Goal: Information Seeking & Learning: Find specific fact

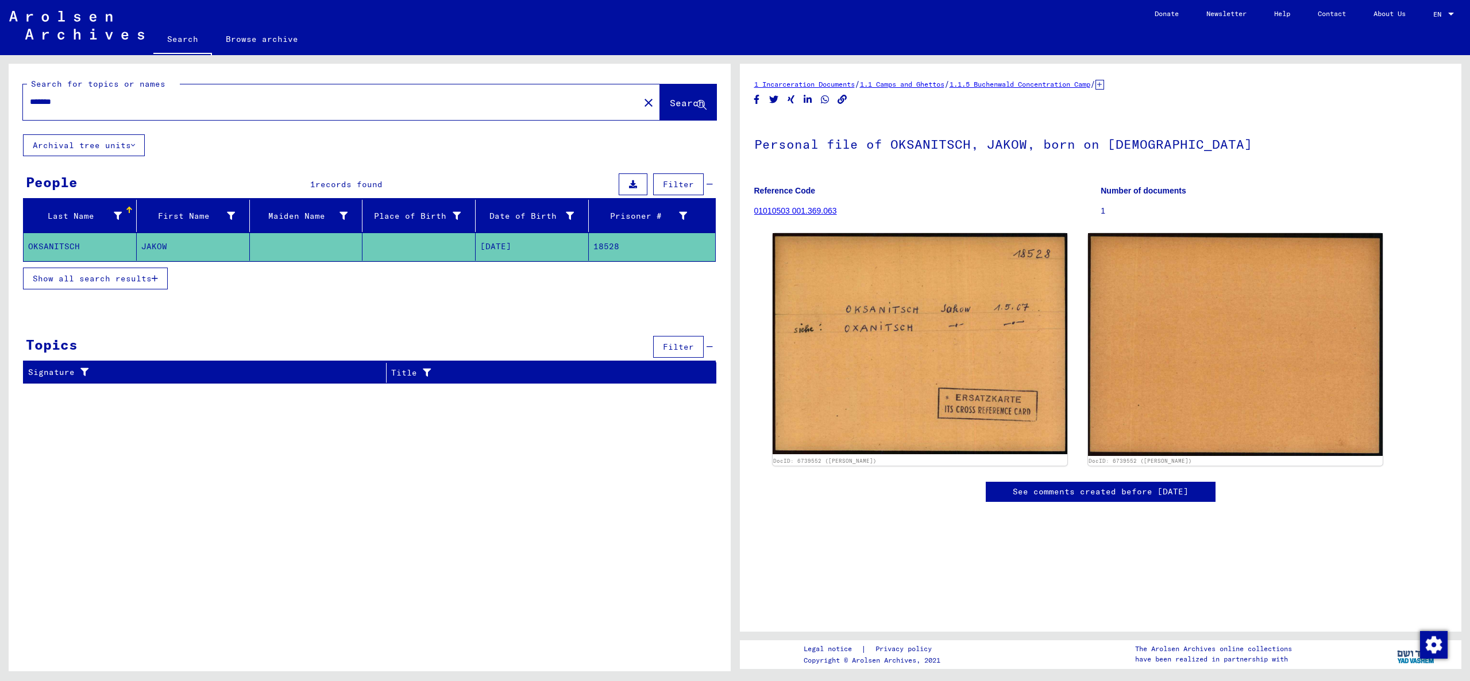
click at [94, 277] on span "Show all search results" at bounding box center [92, 278] width 119 height 10
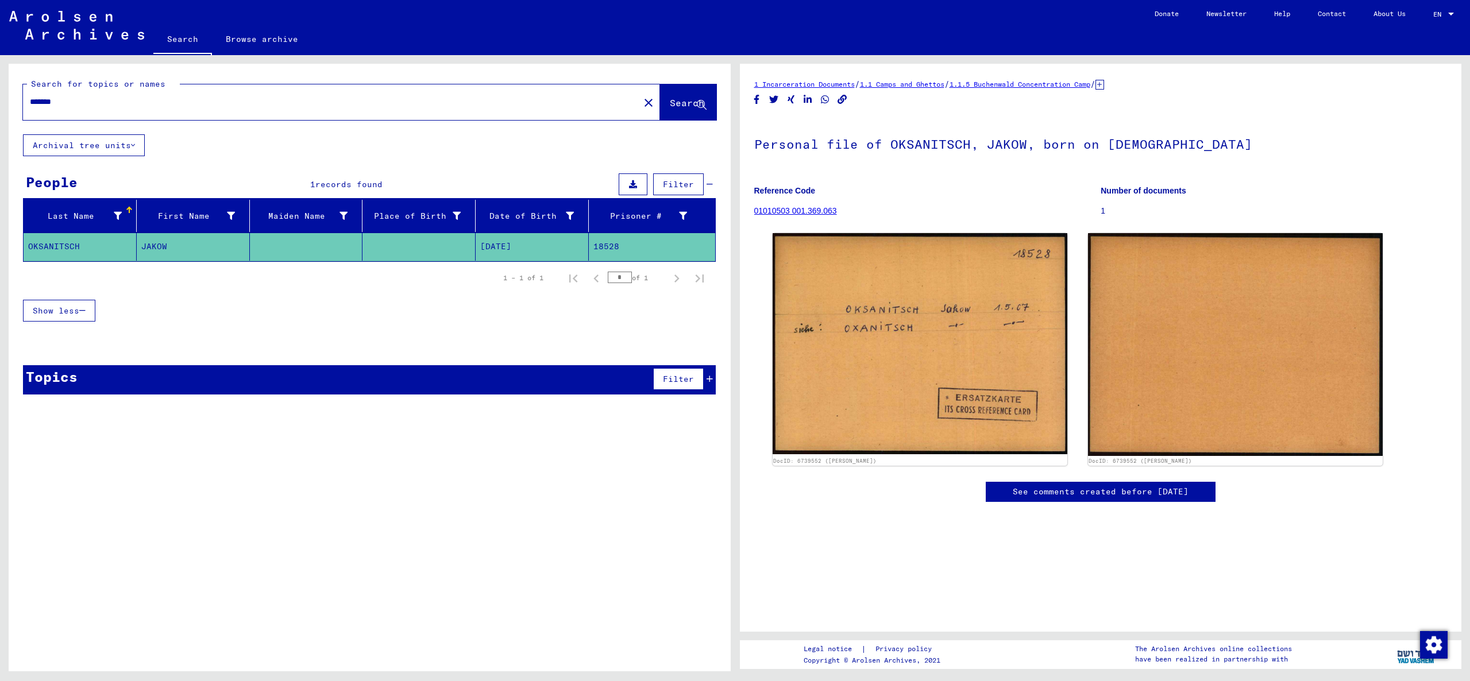
drag, startPoint x: 612, startPoint y: 246, endPoint x: 589, endPoint y: 248, distance: 22.4
click at [585, 248] on mat-row "OKSANITSCH JAKOW [DATE] 18528" at bounding box center [370, 247] width 692 height 29
copy mat-row "18528"
click at [289, 97] on input "*******" at bounding box center [331, 102] width 603 height 12
paste input "text"
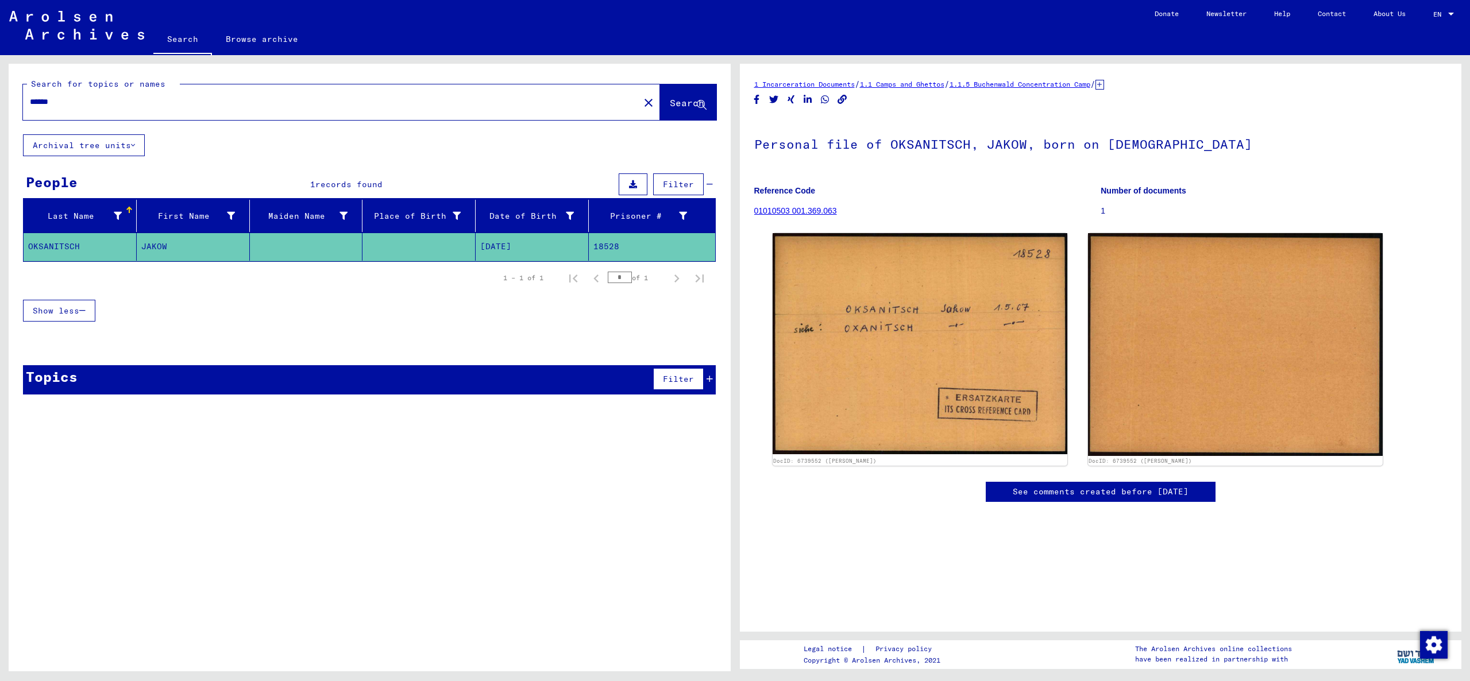
type input "*****"
click at [670, 106] on span "Search" at bounding box center [687, 102] width 34 height 11
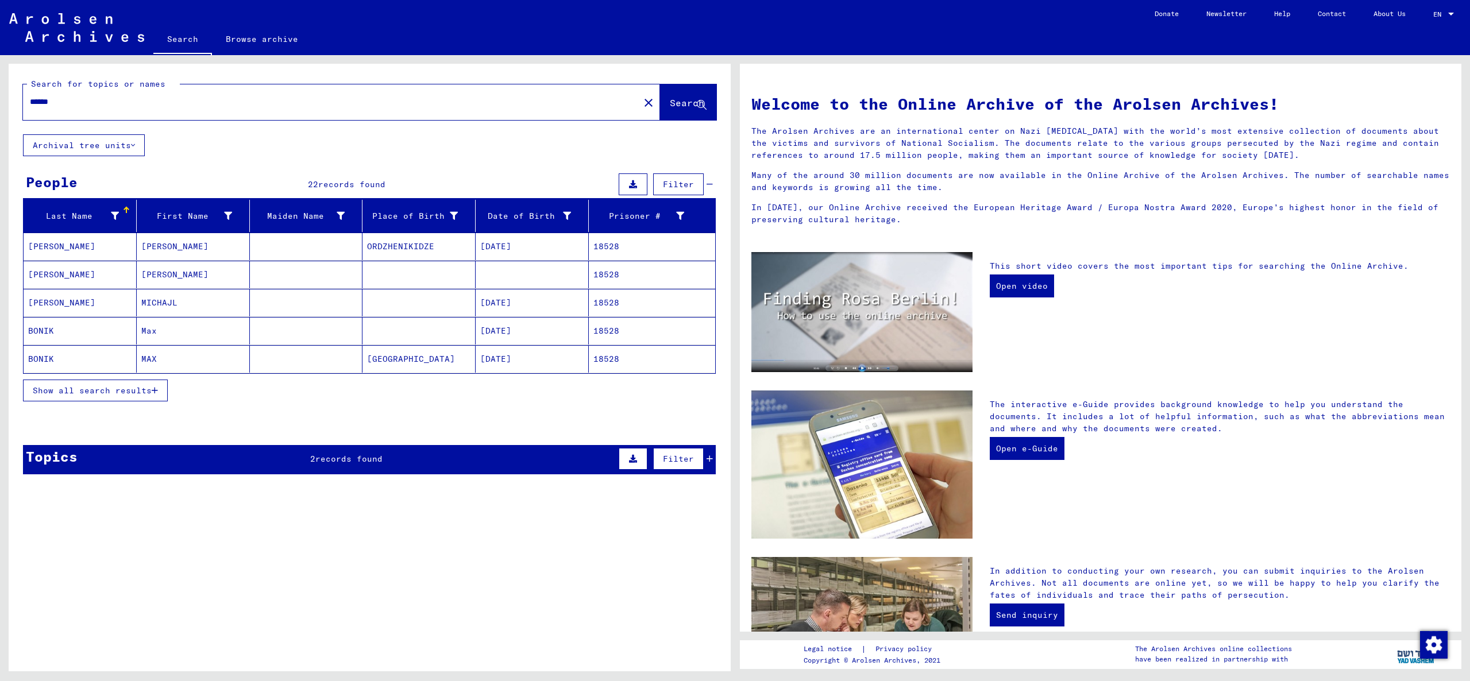
click at [136, 391] on span "Show all search results" at bounding box center [92, 390] width 119 height 10
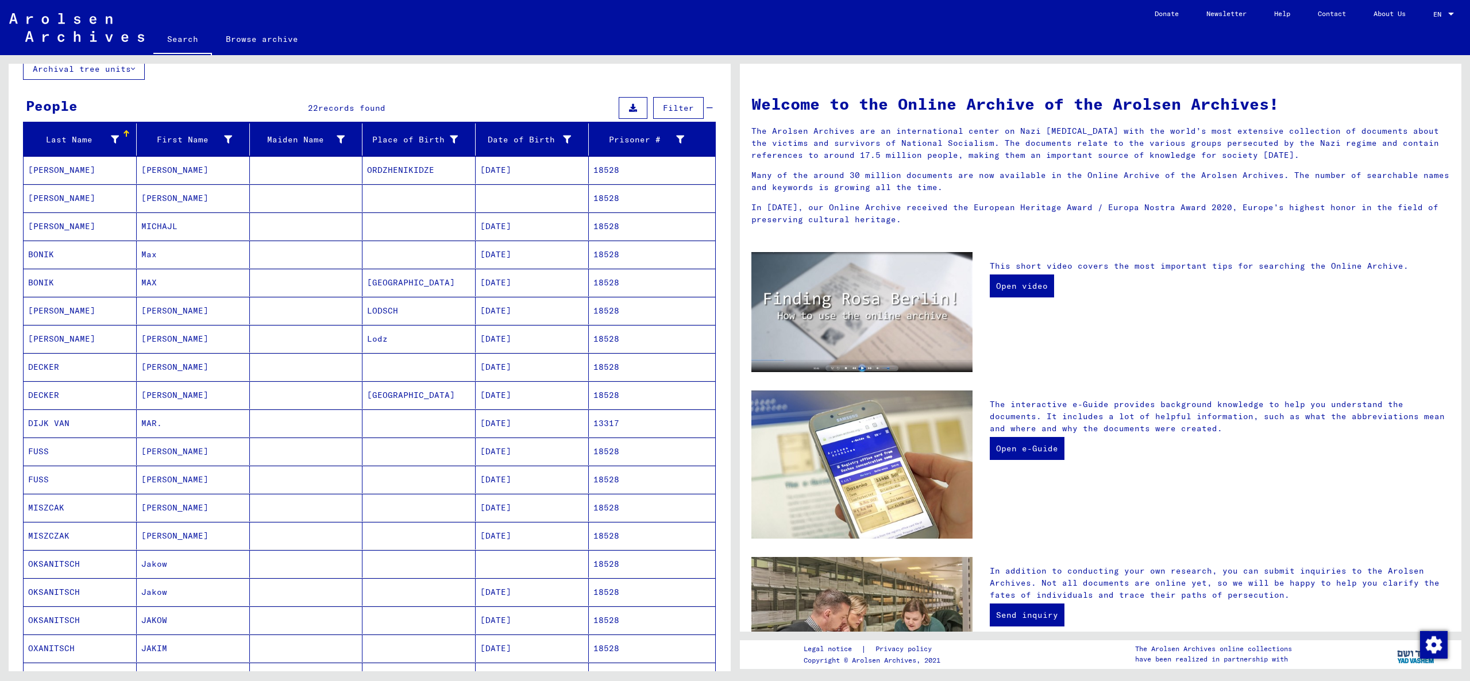
scroll to position [131, 0]
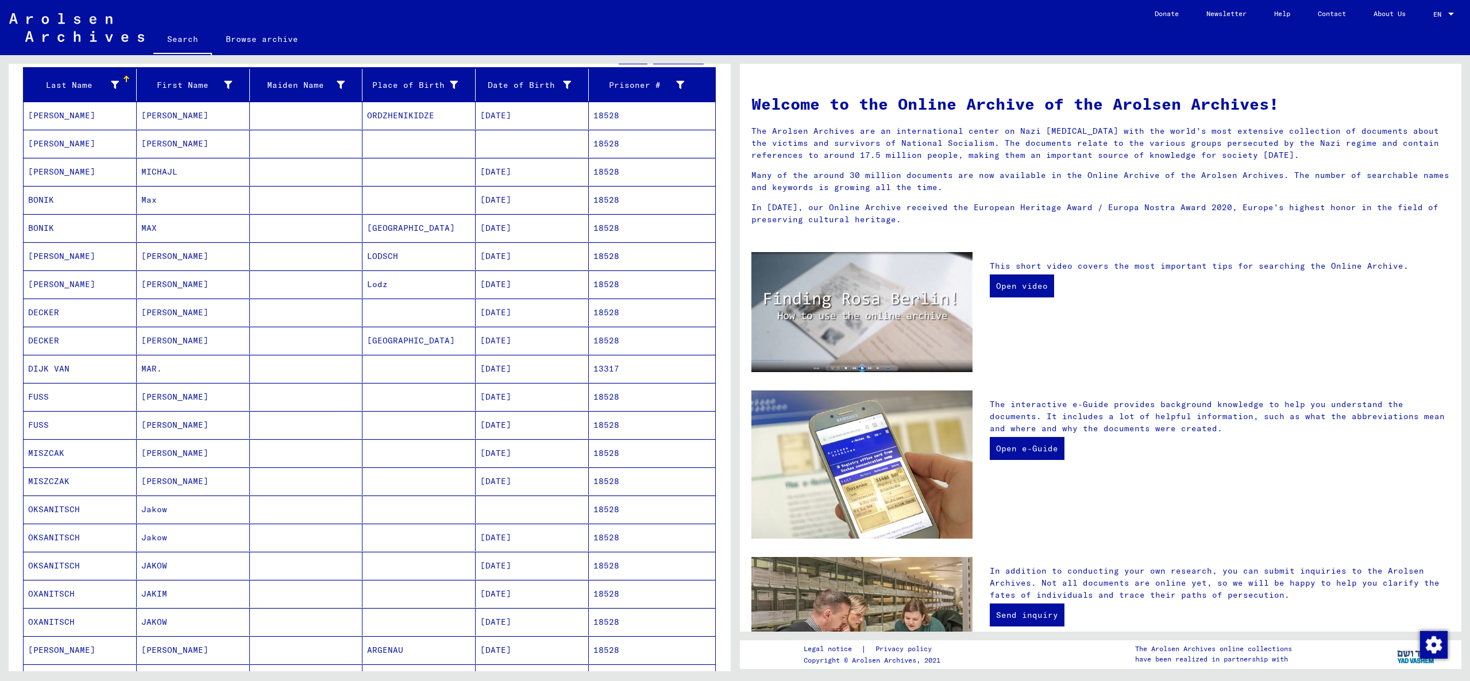
click at [187, 508] on mat-cell "Jakow" at bounding box center [193, 510] width 113 height 28
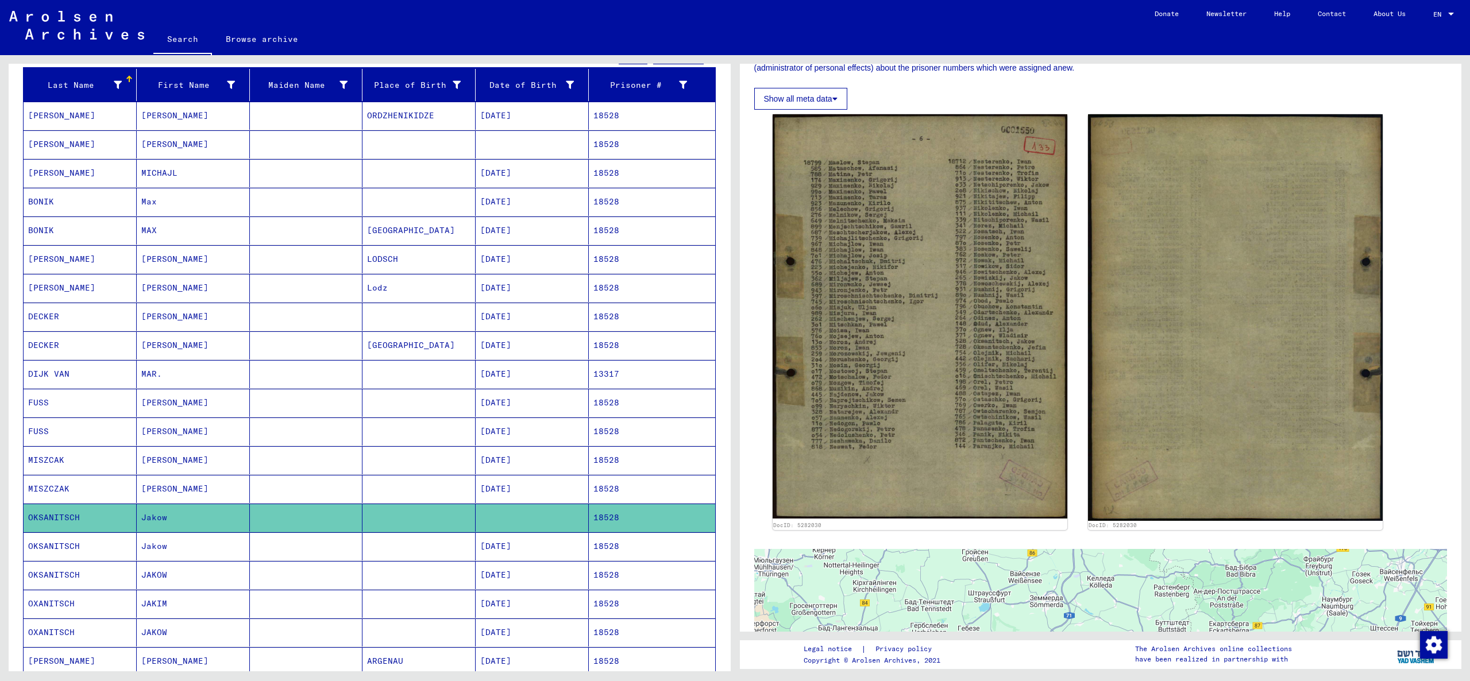
scroll to position [227, 0]
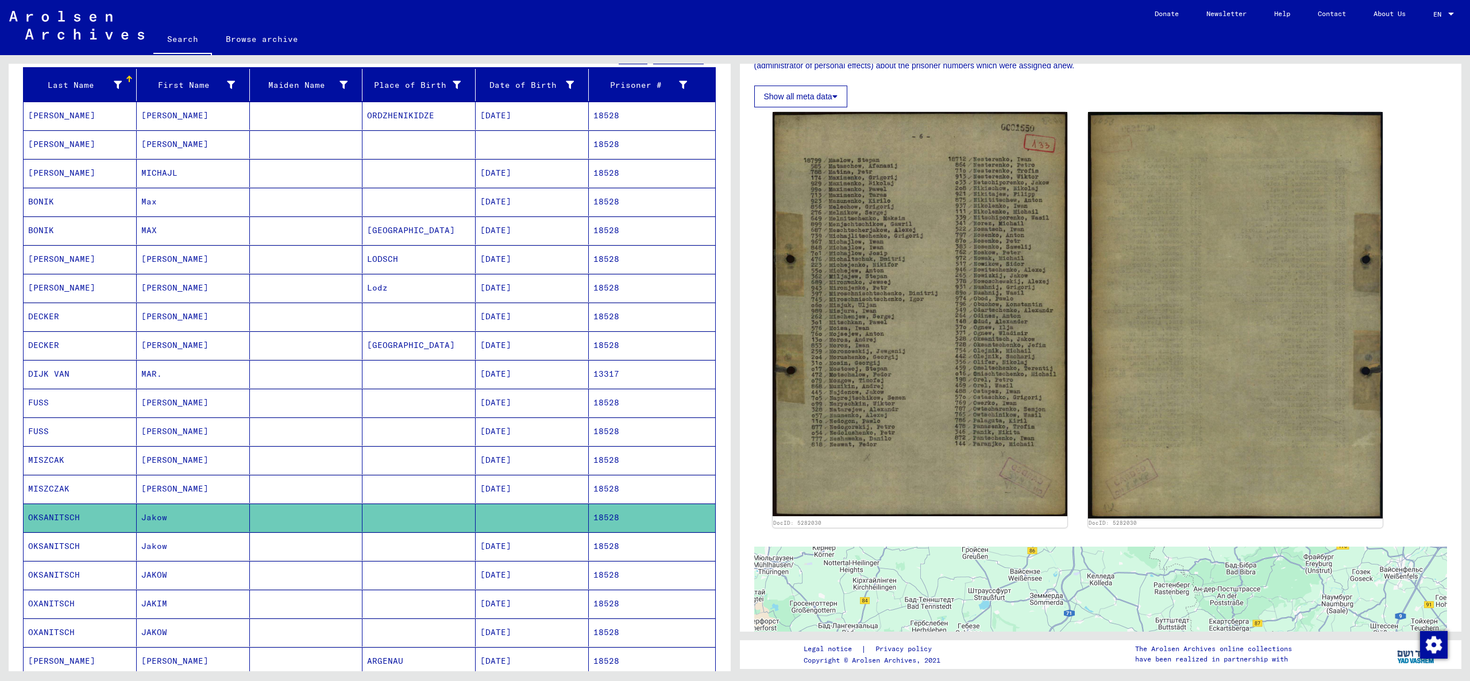
click at [312, 542] on mat-cell at bounding box center [306, 546] width 113 height 28
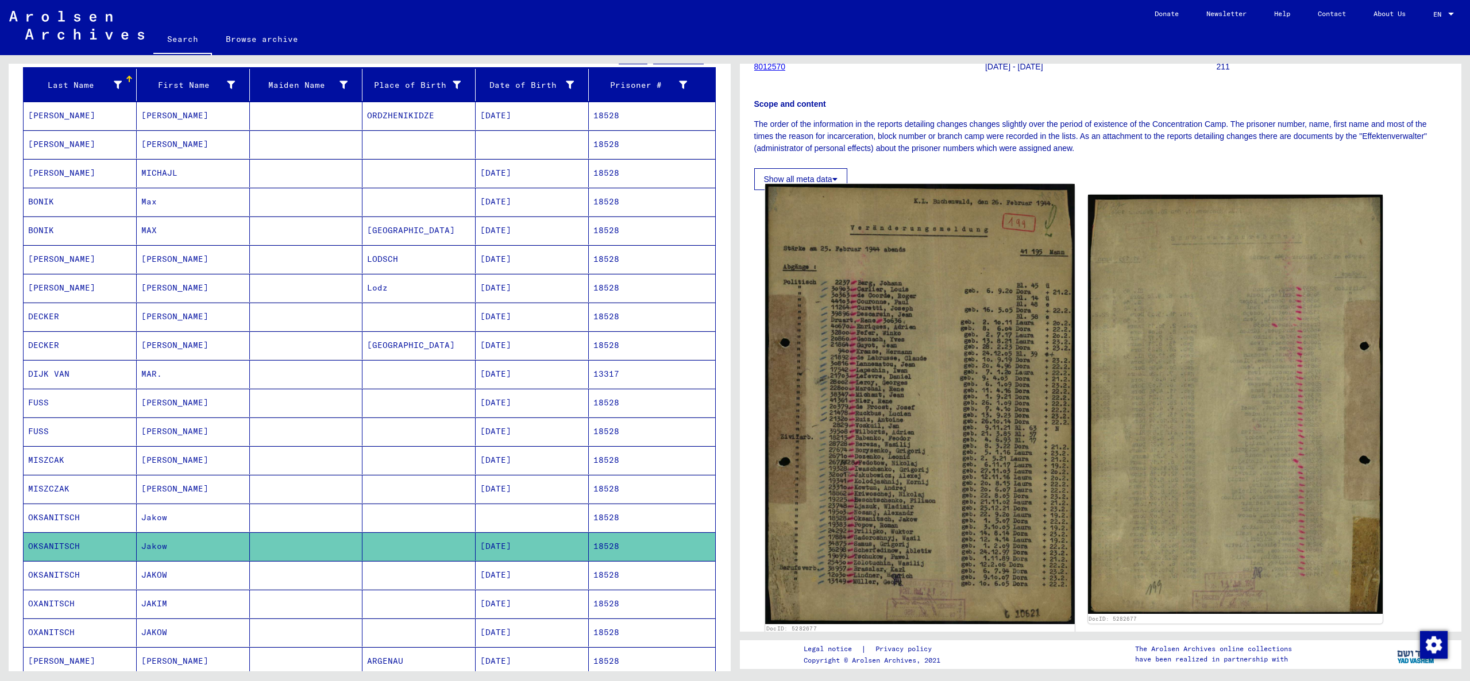
scroll to position [142, 0]
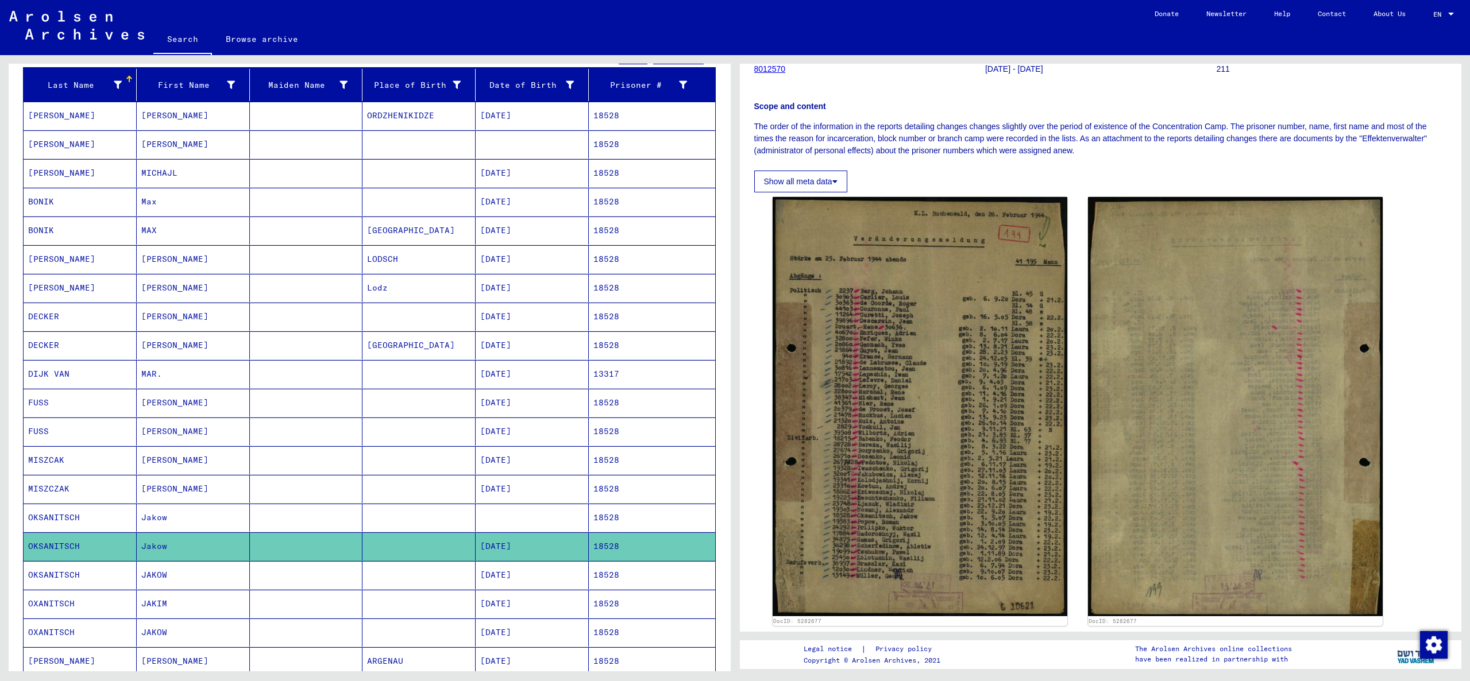
click at [302, 578] on mat-cell at bounding box center [306, 575] width 113 height 28
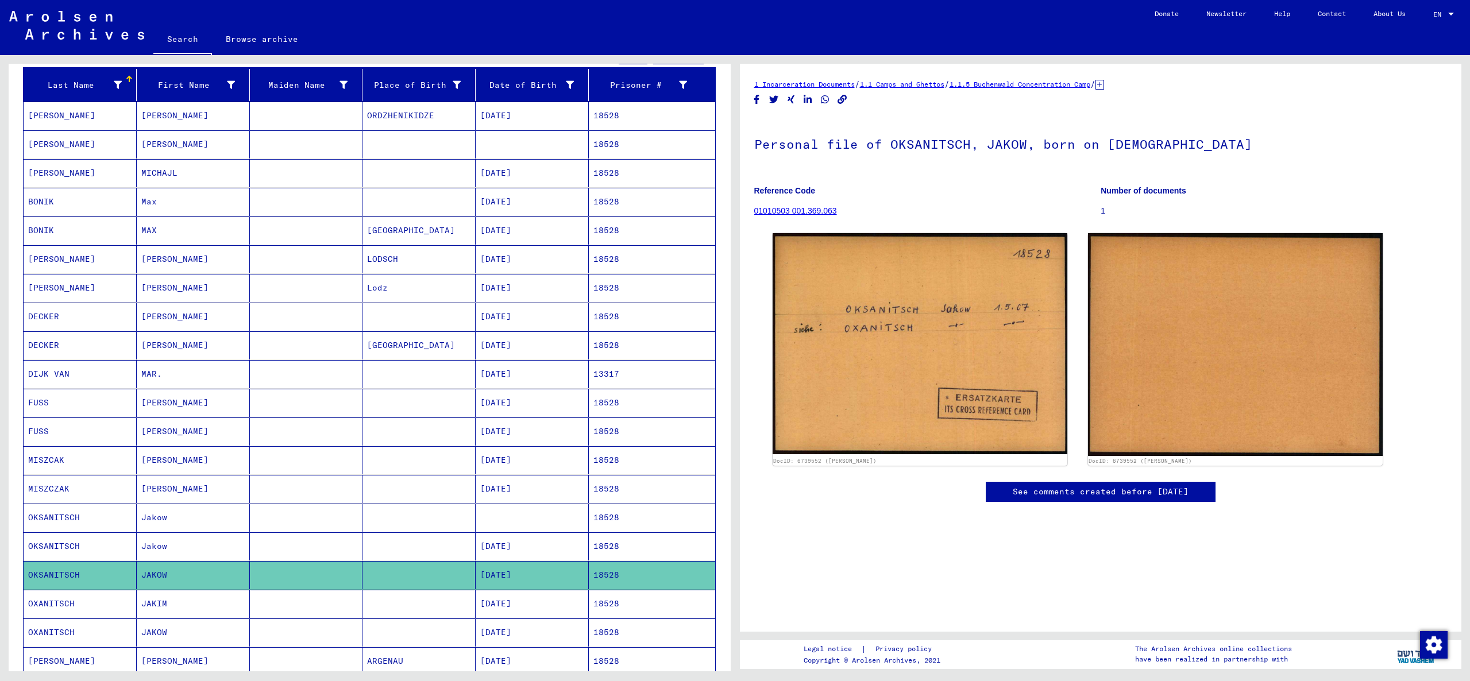
click at [528, 602] on mat-cell "[DATE]" at bounding box center [532, 604] width 113 height 28
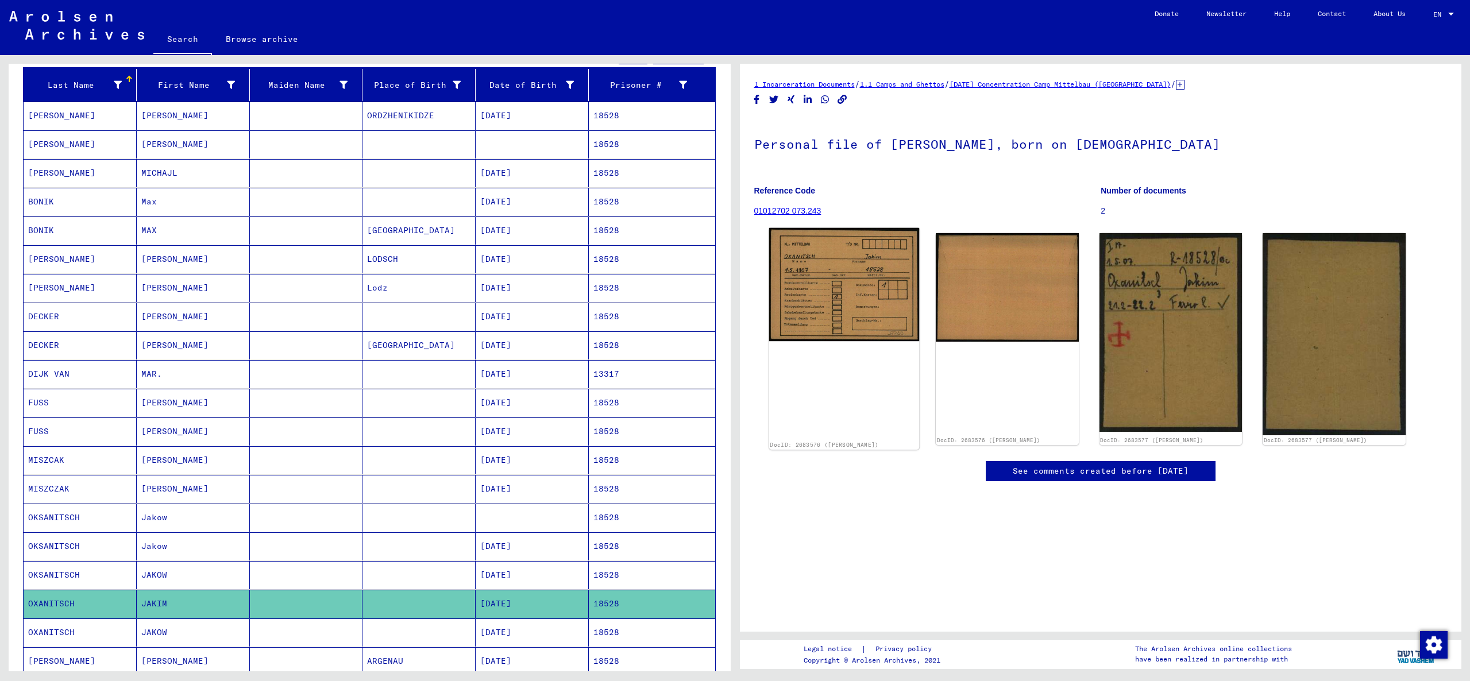
click at [816, 327] on img at bounding box center [844, 284] width 150 height 113
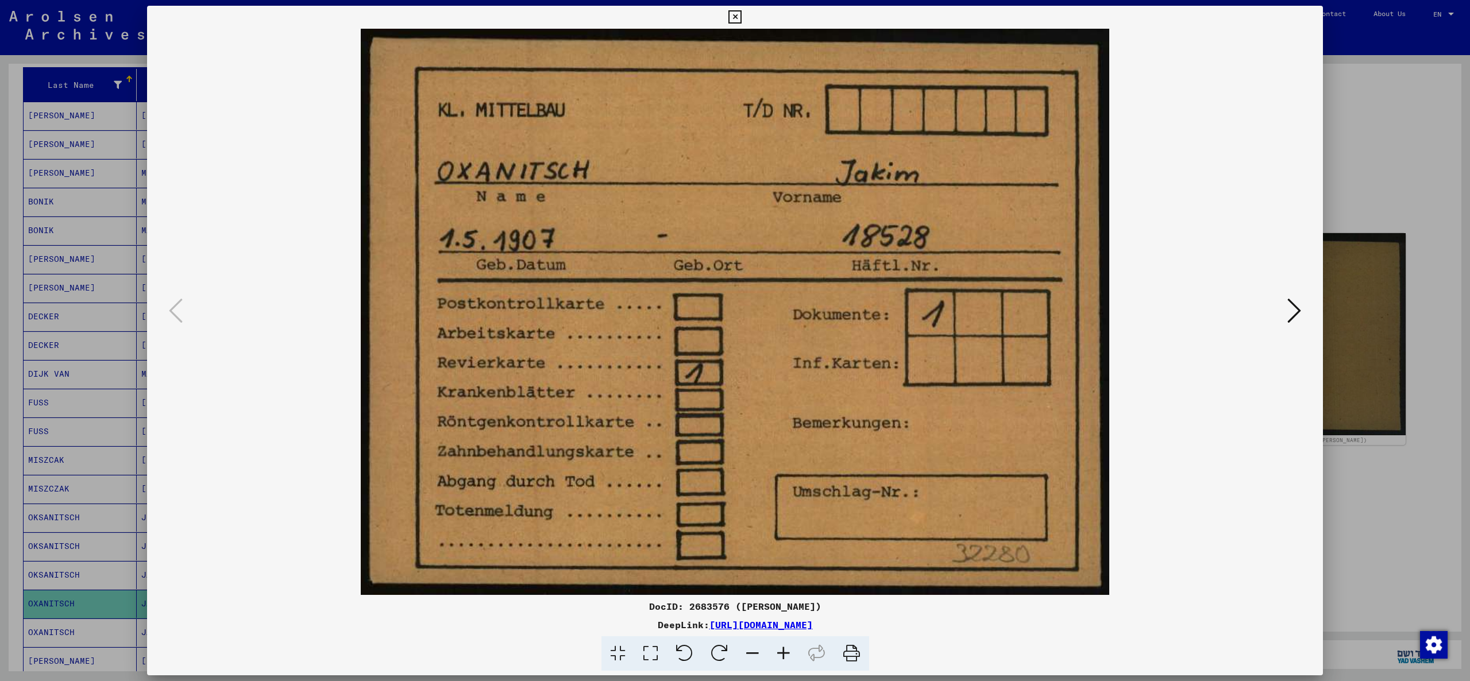
click at [1362, 494] on div at bounding box center [735, 340] width 1470 height 681
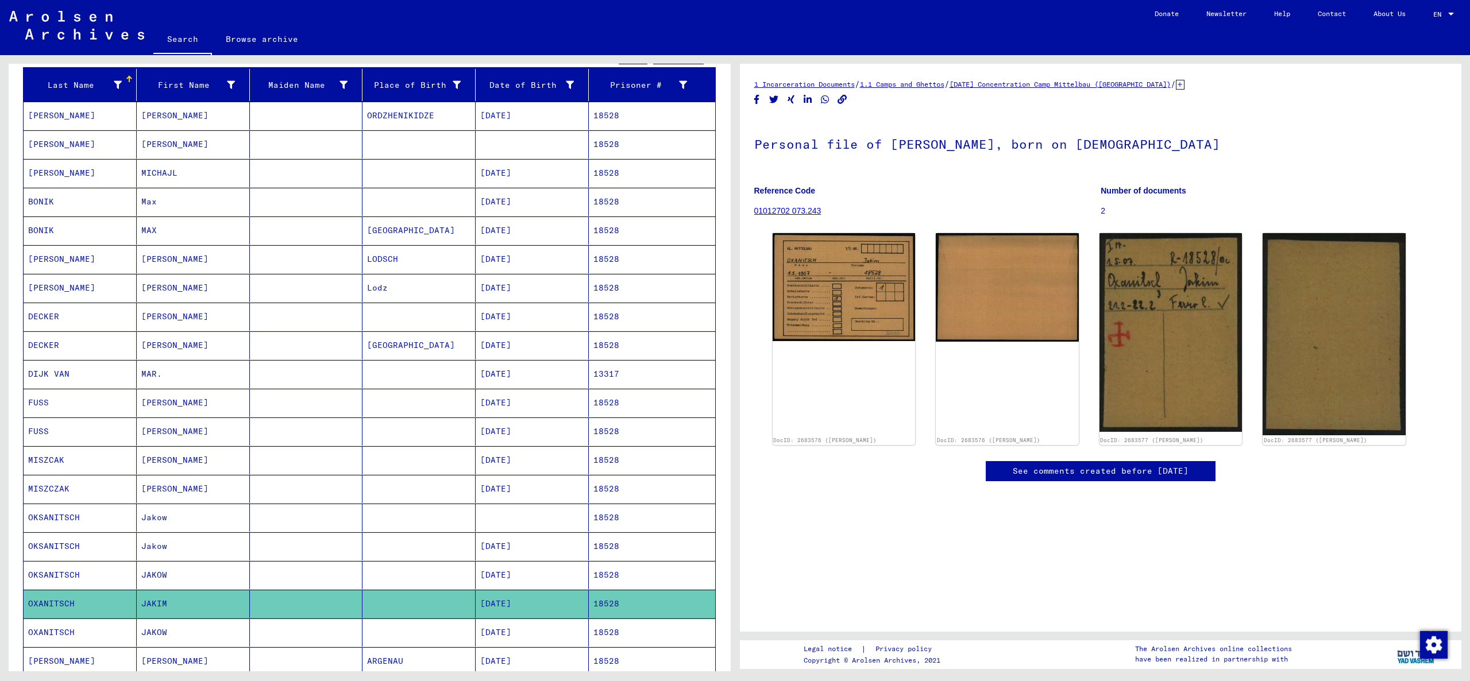
click at [445, 628] on mat-cell at bounding box center [418, 633] width 113 height 28
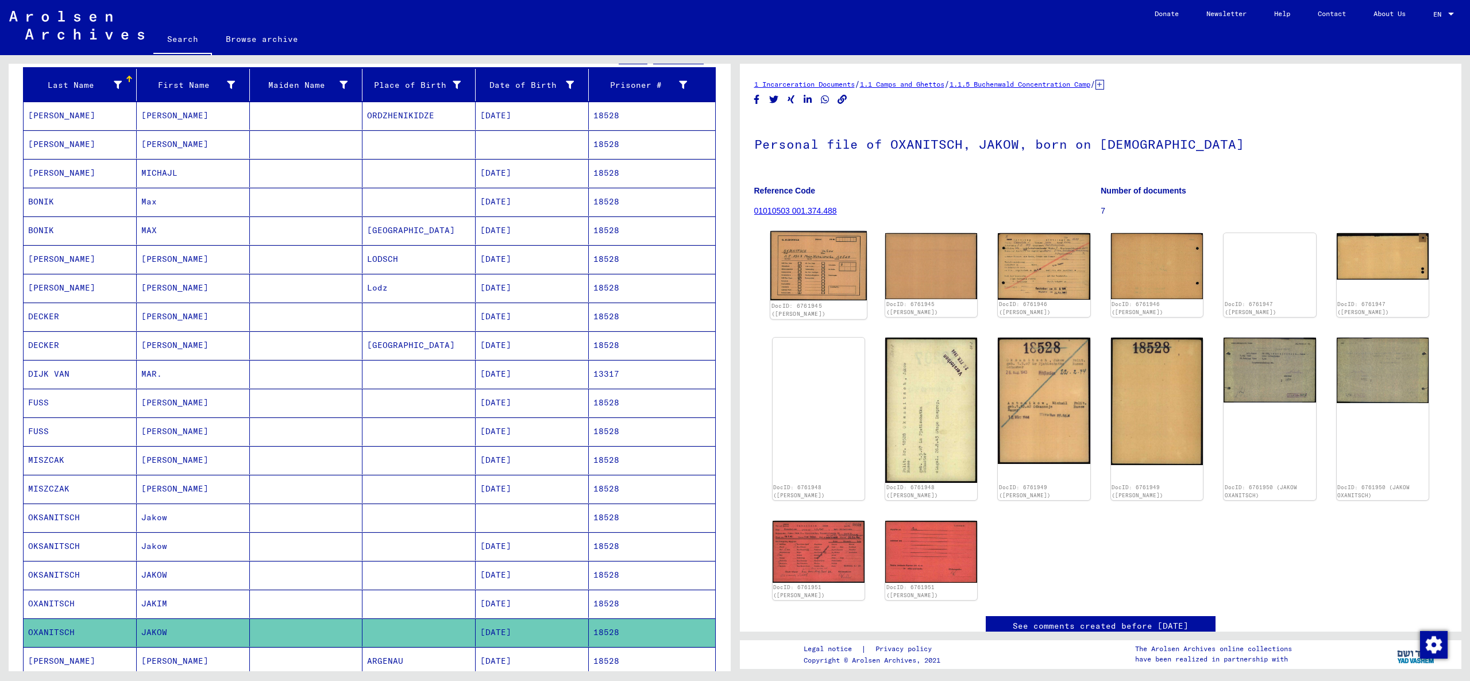
click at [795, 252] on img at bounding box center [818, 266] width 96 height 70
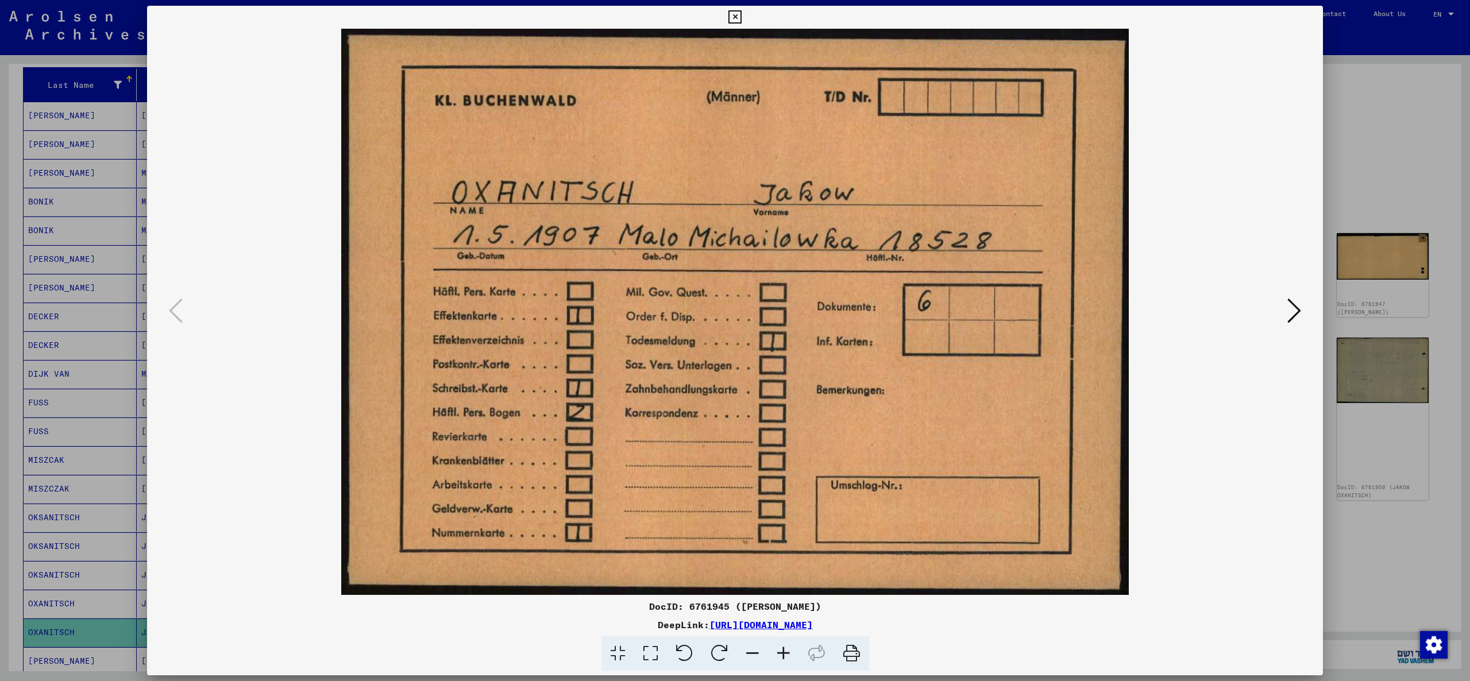
click at [1392, 562] on div at bounding box center [735, 340] width 1470 height 681
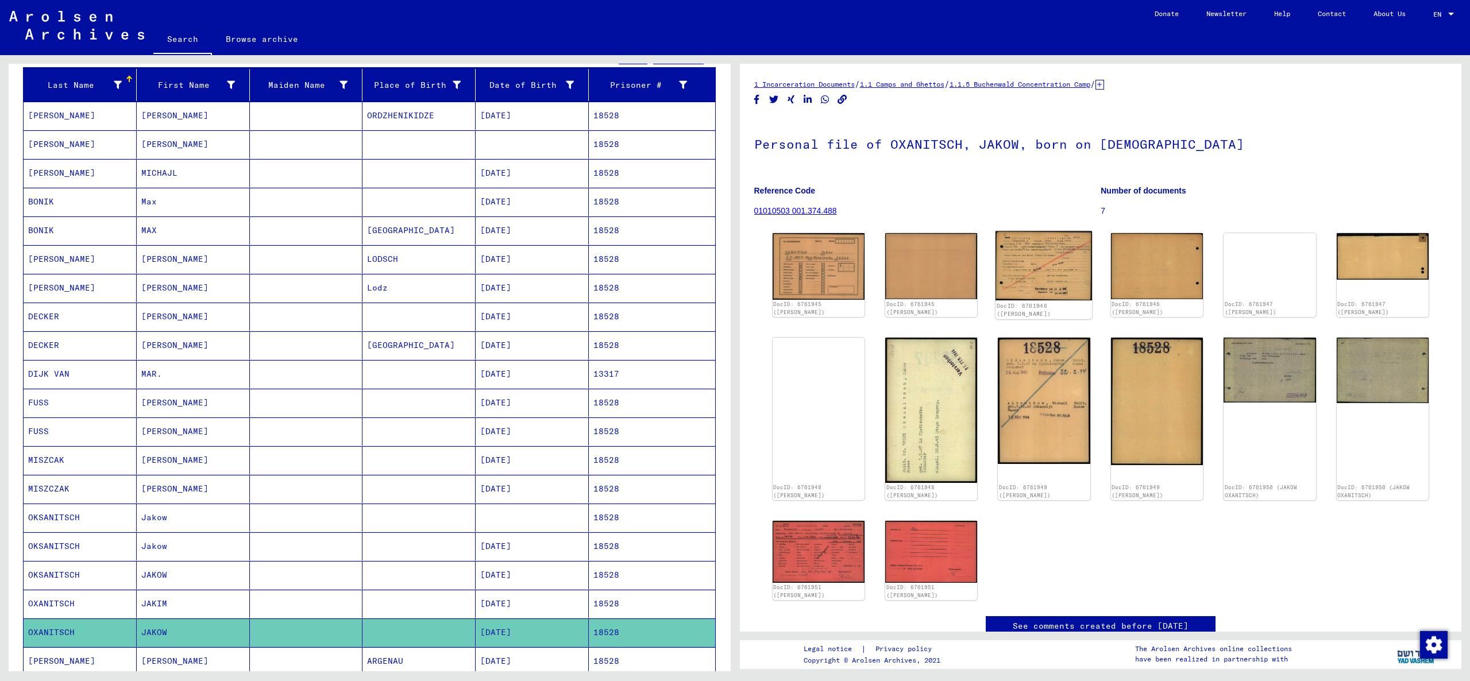
click at [1029, 281] on img at bounding box center [1043, 266] width 96 height 70
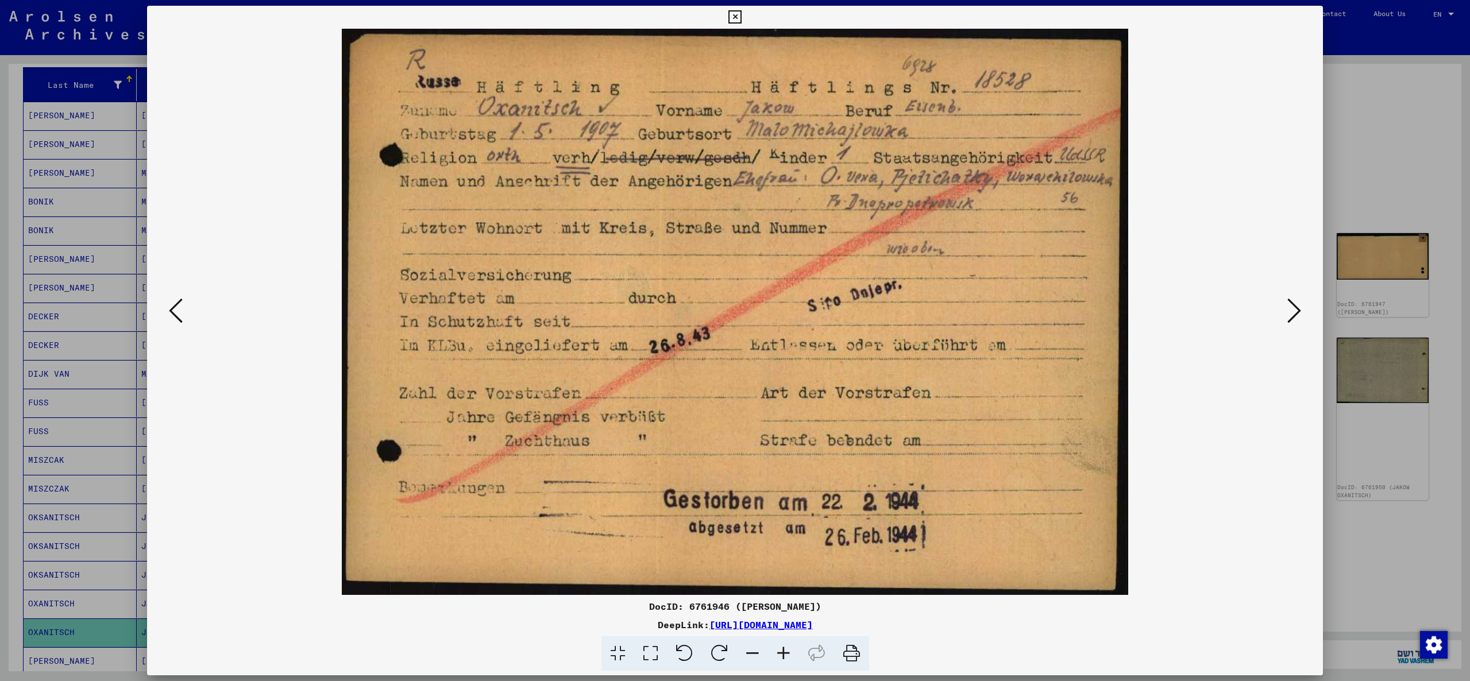
click at [1399, 554] on div at bounding box center [735, 340] width 1470 height 681
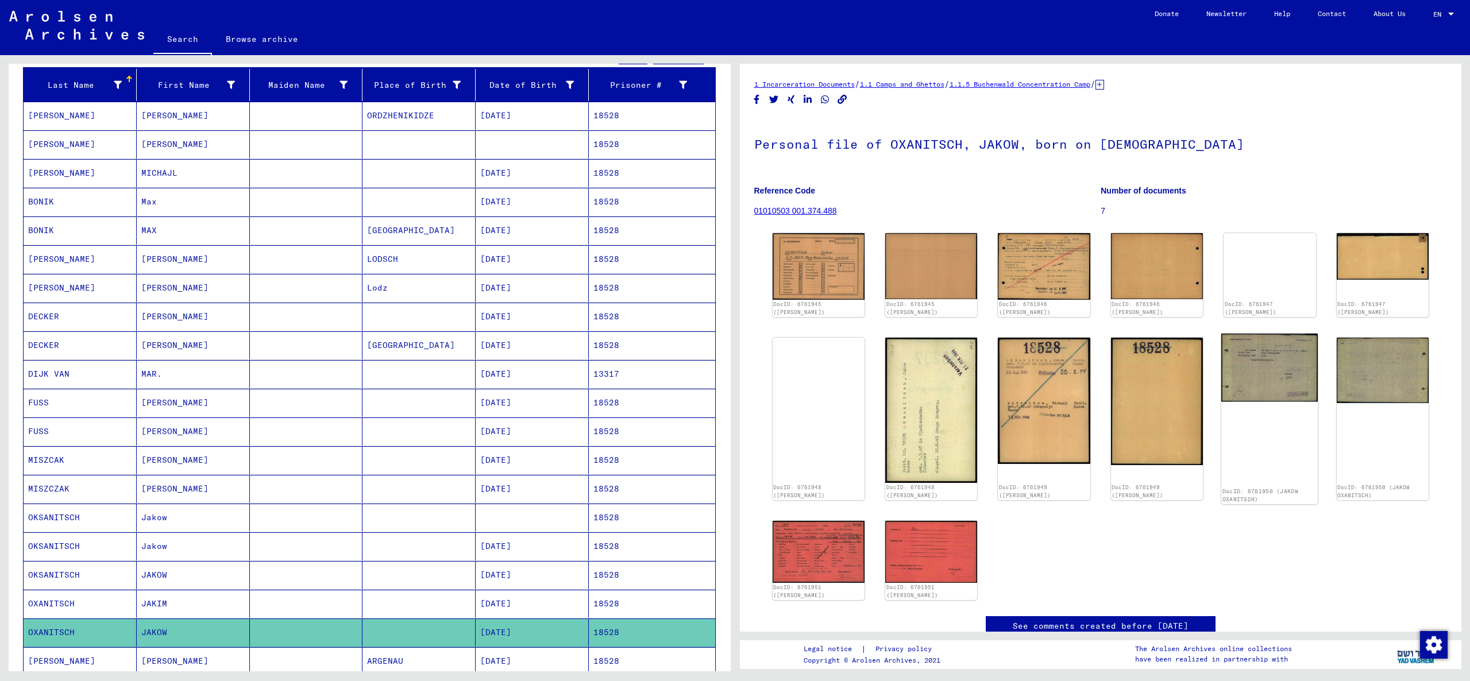
click at [1257, 373] on img at bounding box center [1269, 368] width 96 height 68
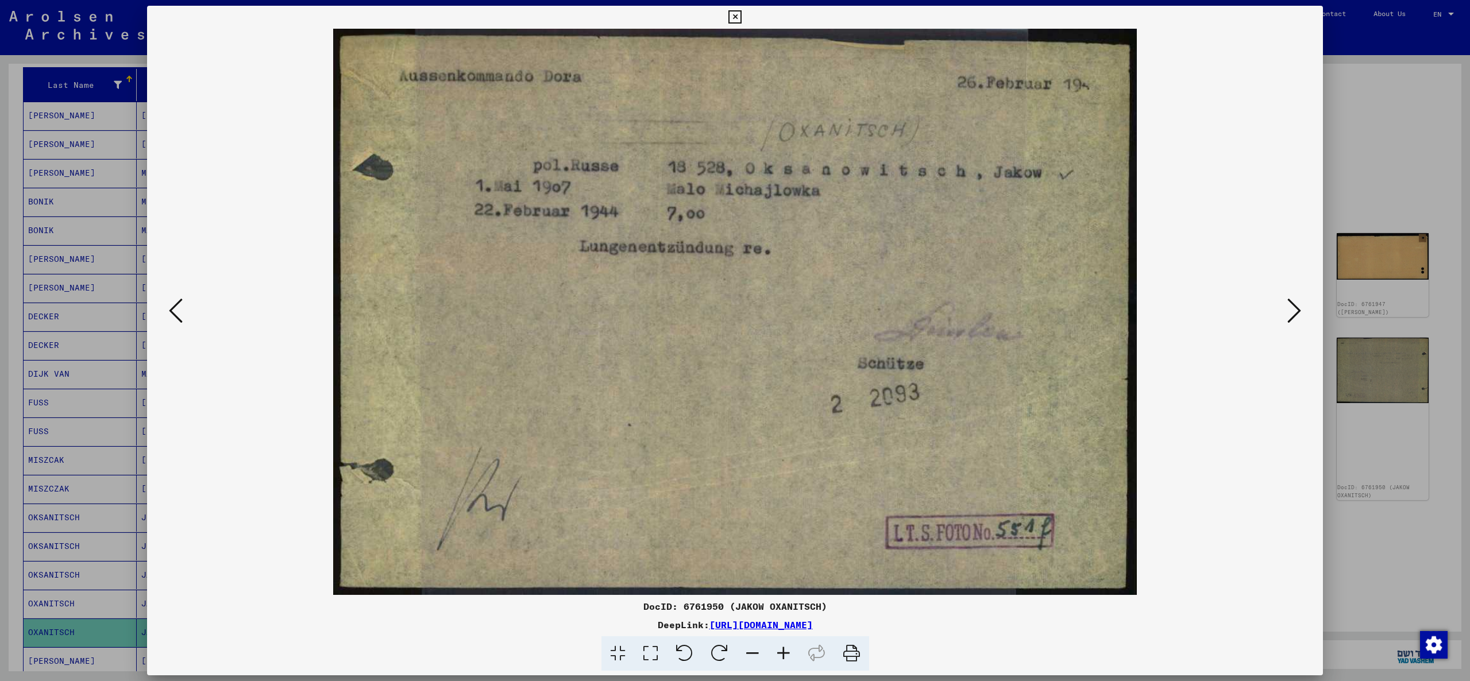
click at [1392, 145] on div at bounding box center [735, 340] width 1470 height 681
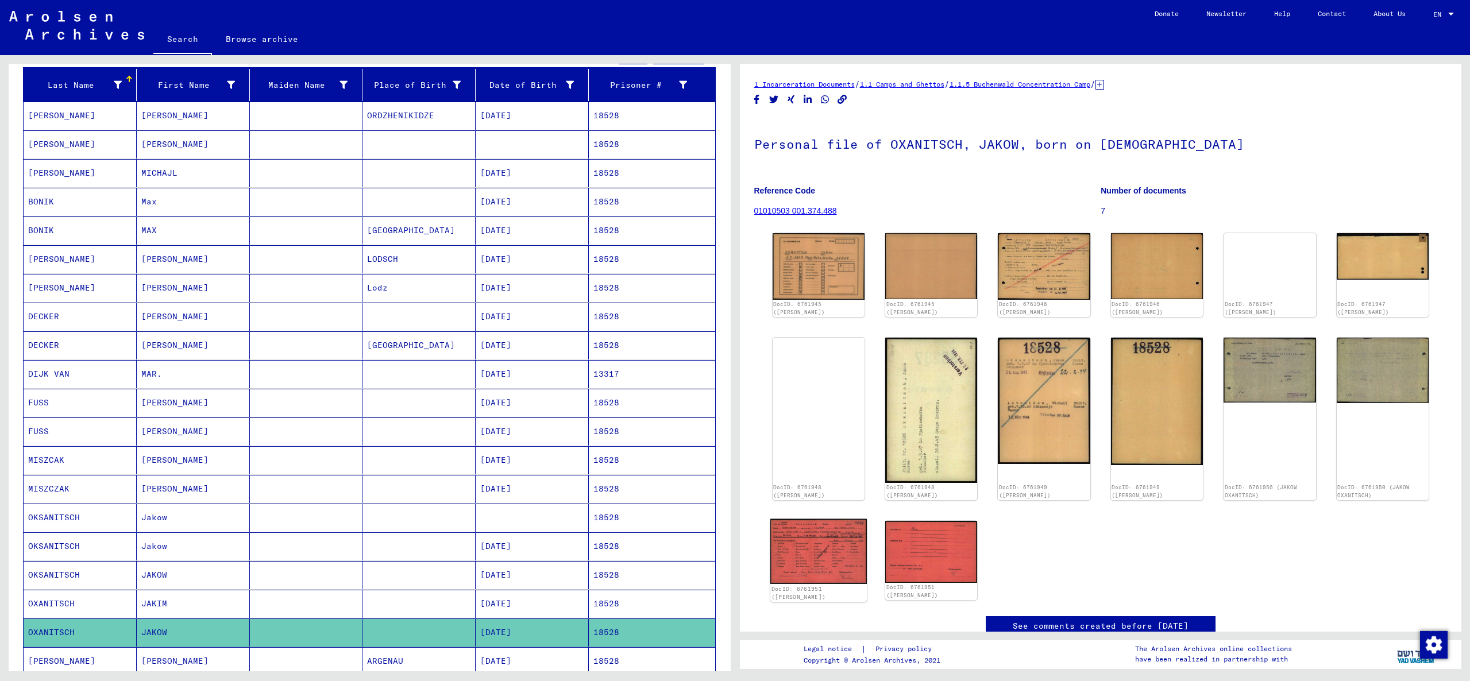
click at [835, 536] on img at bounding box center [818, 551] width 96 height 65
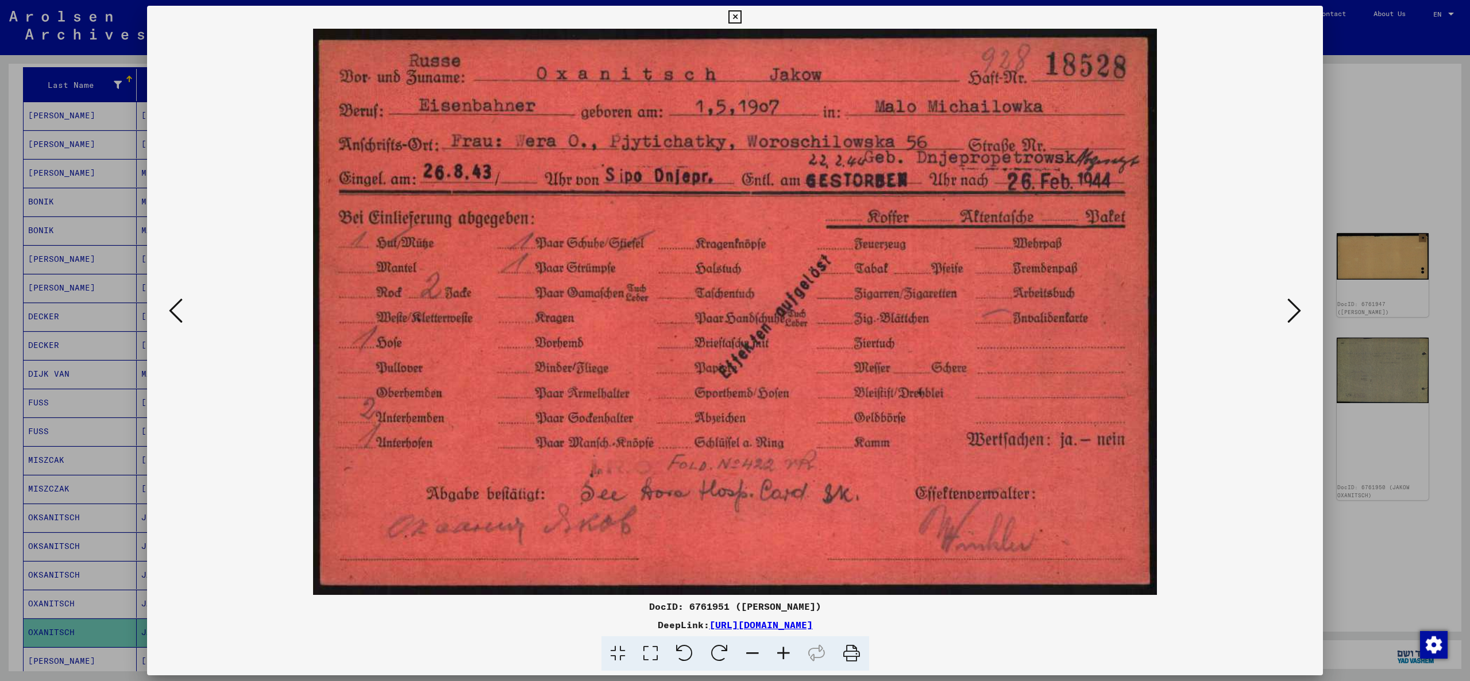
click at [1351, 538] on div at bounding box center [735, 340] width 1470 height 681
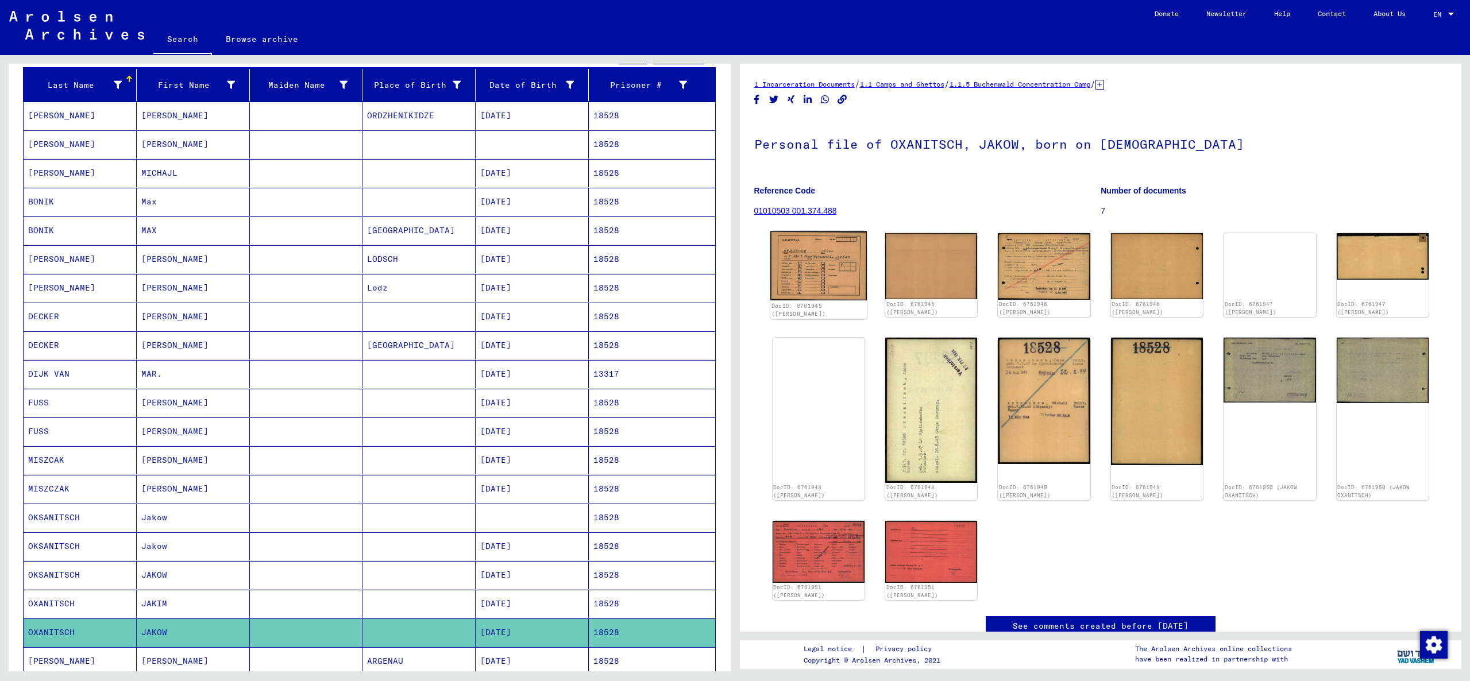
click at [800, 246] on img at bounding box center [818, 266] width 96 height 70
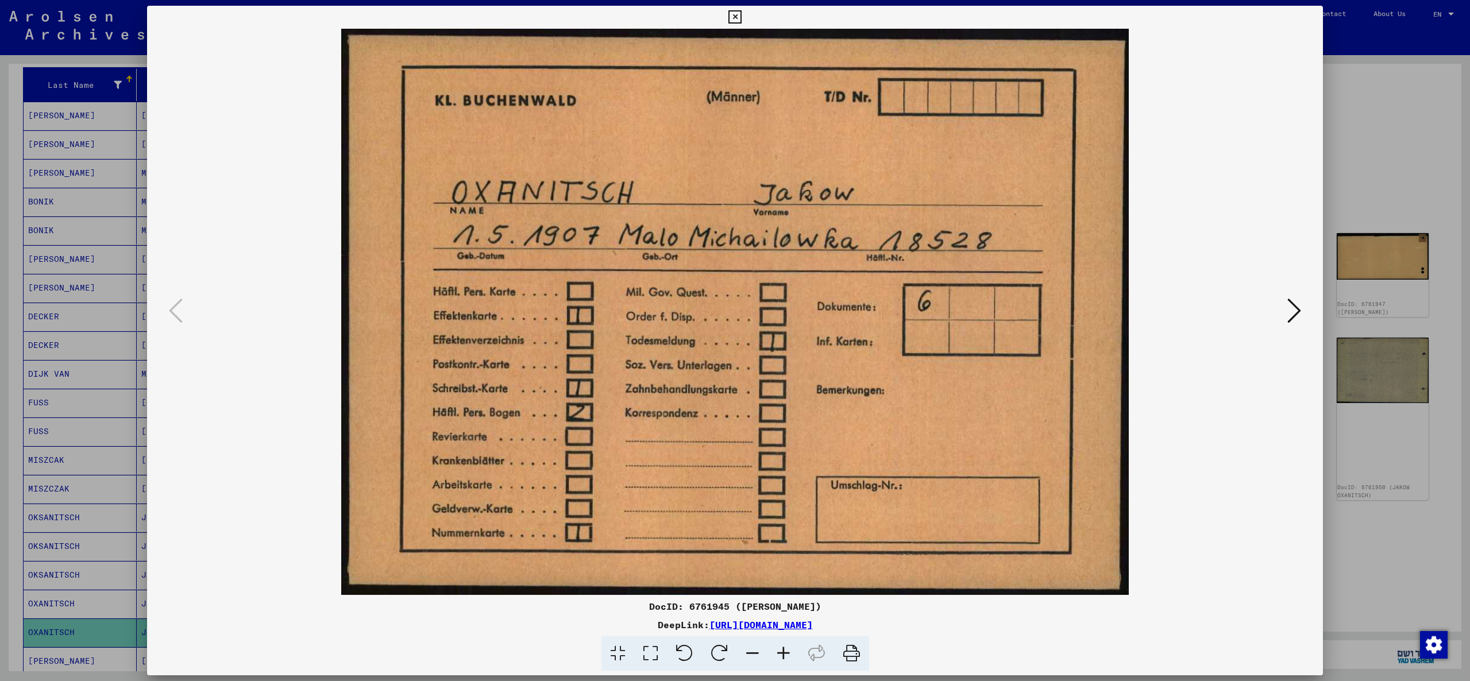
click at [1373, 128] on div at bounding box center [735, 340] width 1470 height 681
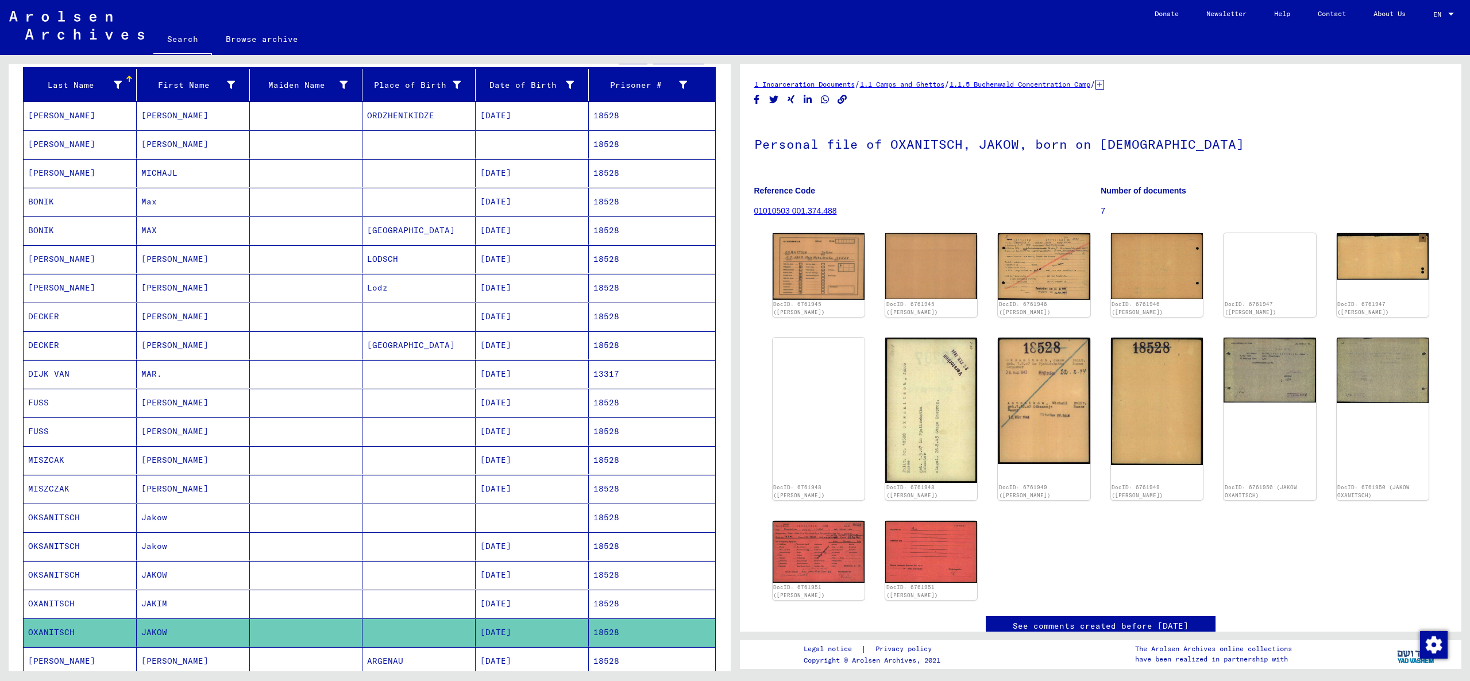
click at [844, 85] on link "1 Incarceration Documents" at bounding box center [804, 84] width 101 height 9
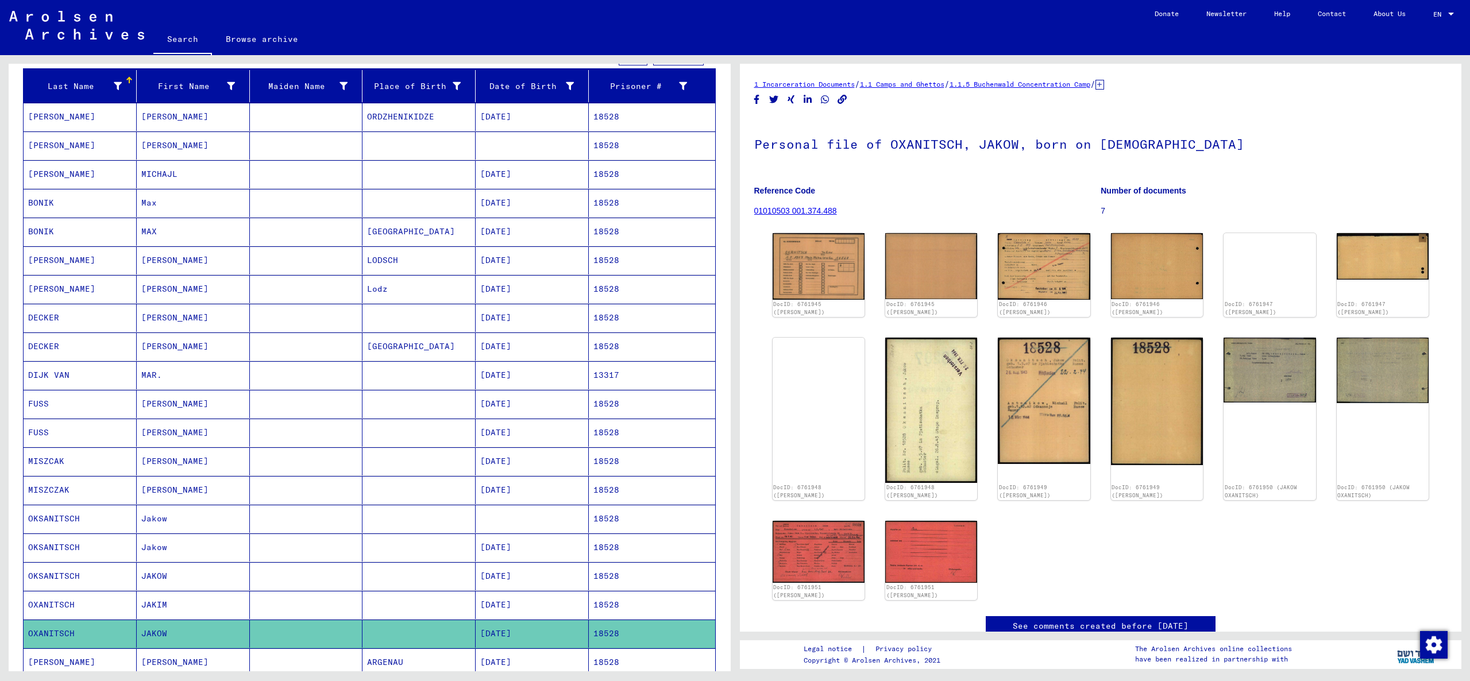
scroll to position [321, 0]
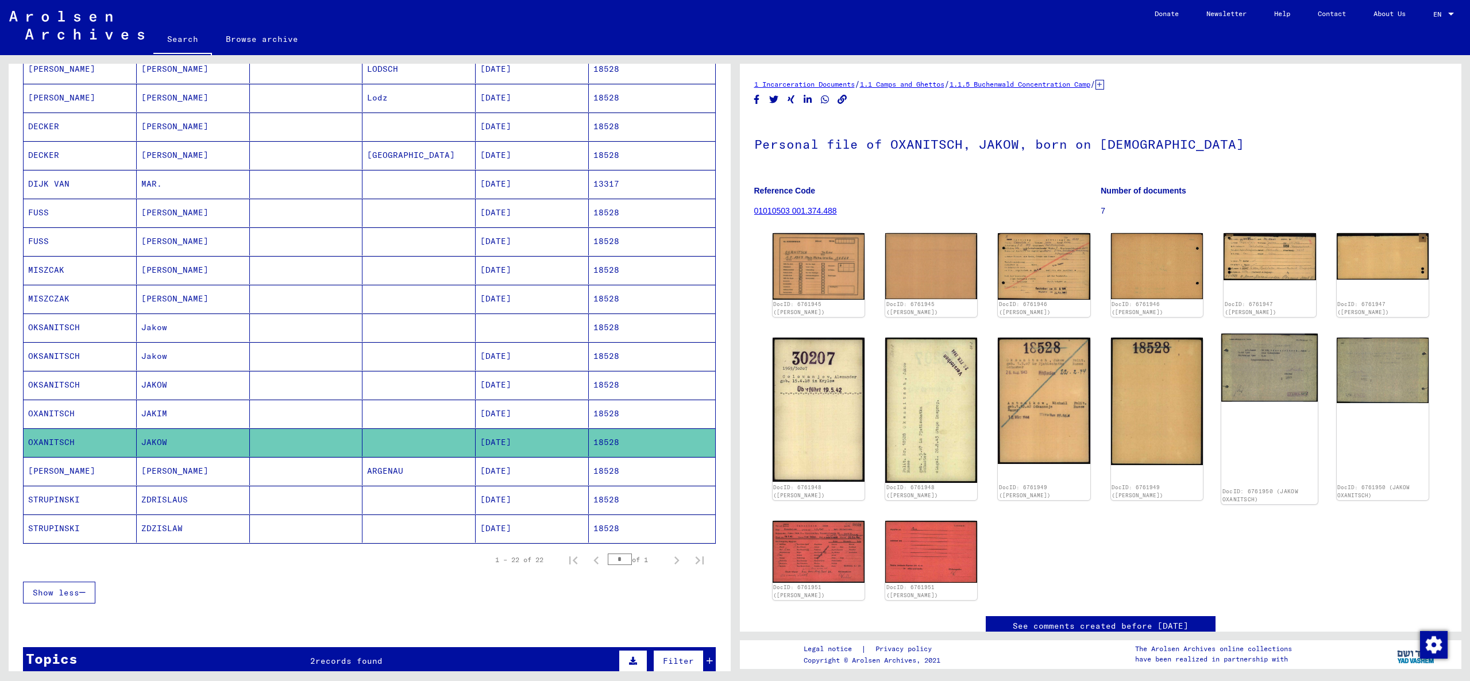
click at [1245, 363] on img at bounding box center [1269, 368] width 96 height 68
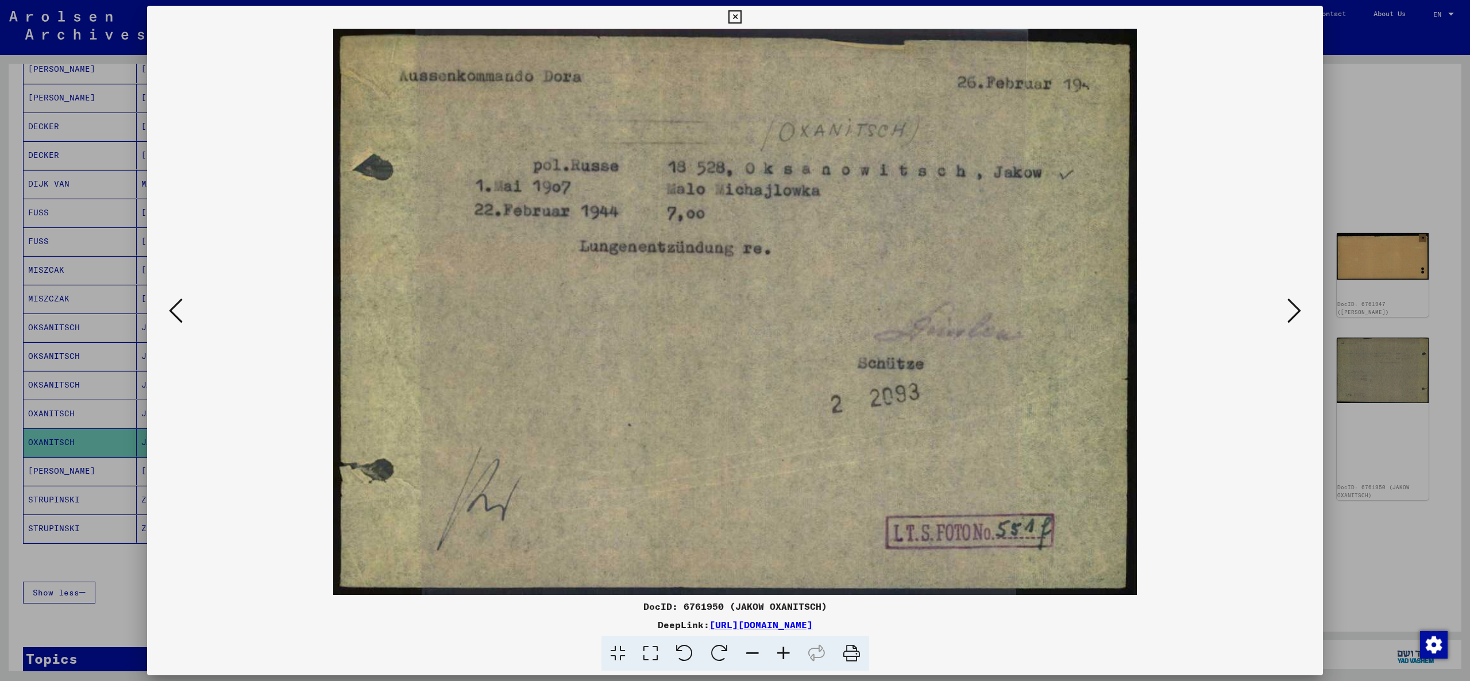
drag, startPoint x: 1368, startPoint y: 152, endPoint x: 1162, endPoint y: 133, distance: 206.5
click at [1367, 152] on div at bounding box center [735, 340] width 1470 height 681
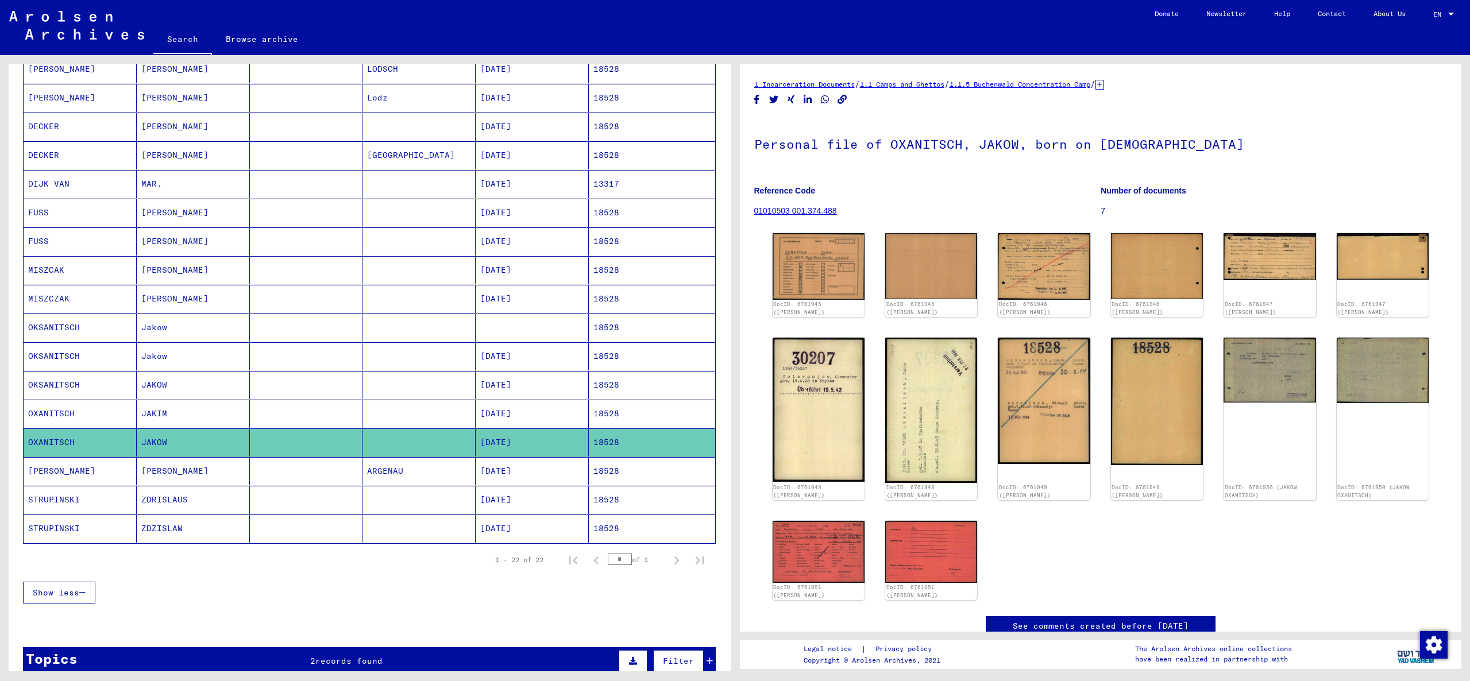
scroll to position [0, 0]
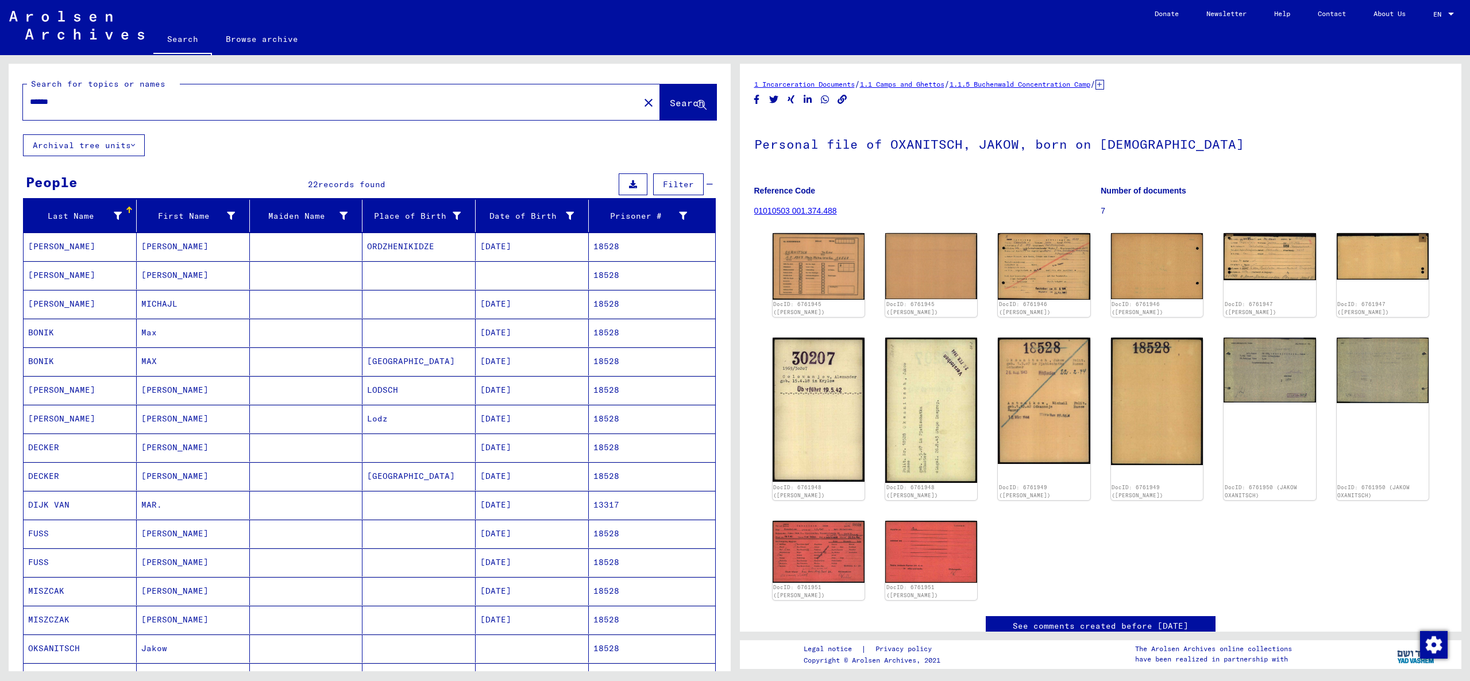
drag, startPoint x: 115, startPoint y: 118, endPoint x: 118, endPoint y: 107, distance: 10.6
click at [115, 117] on div "***** close" at bounding box center [341, 102] width 637 height 36
click at [114, 99] on input "*****" at bounding box center [331, 102] width 603 height 12
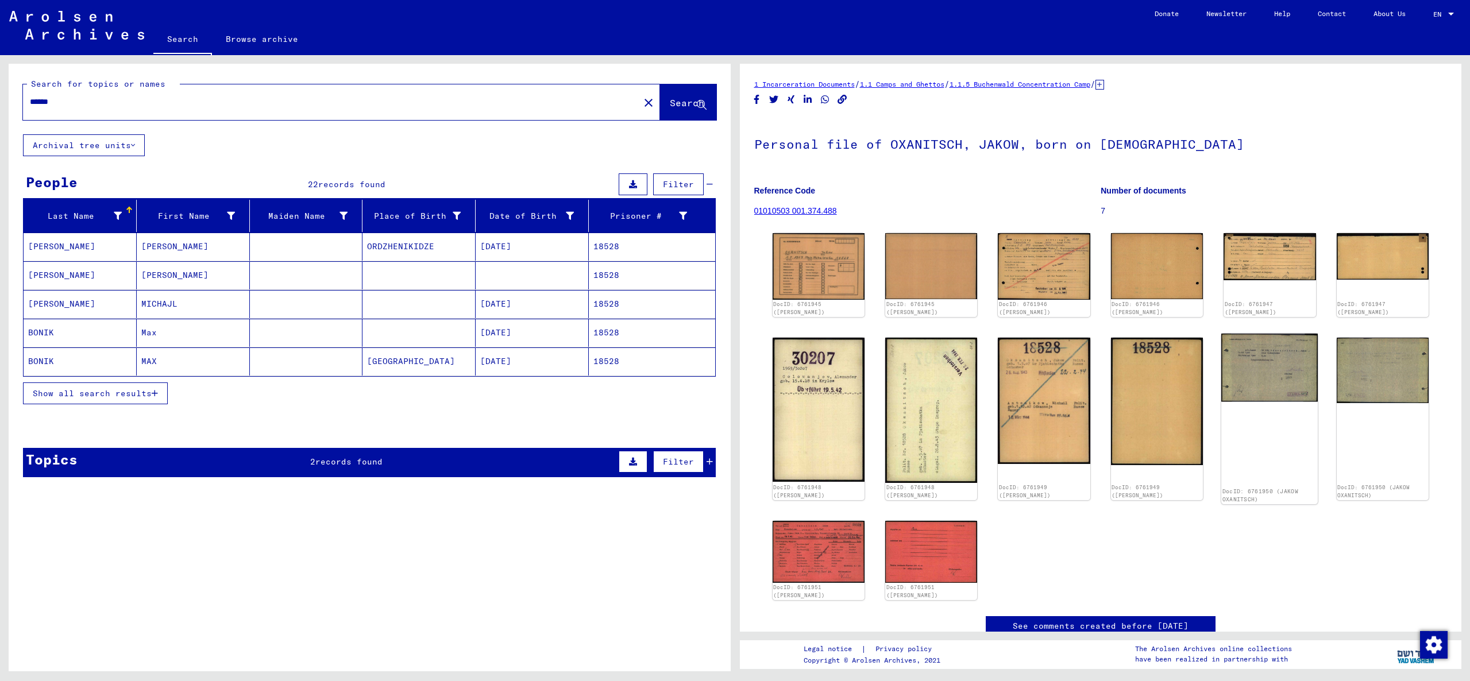
click at [1286, 370] on img at bounding box center [1269, 368] width 96 height 68
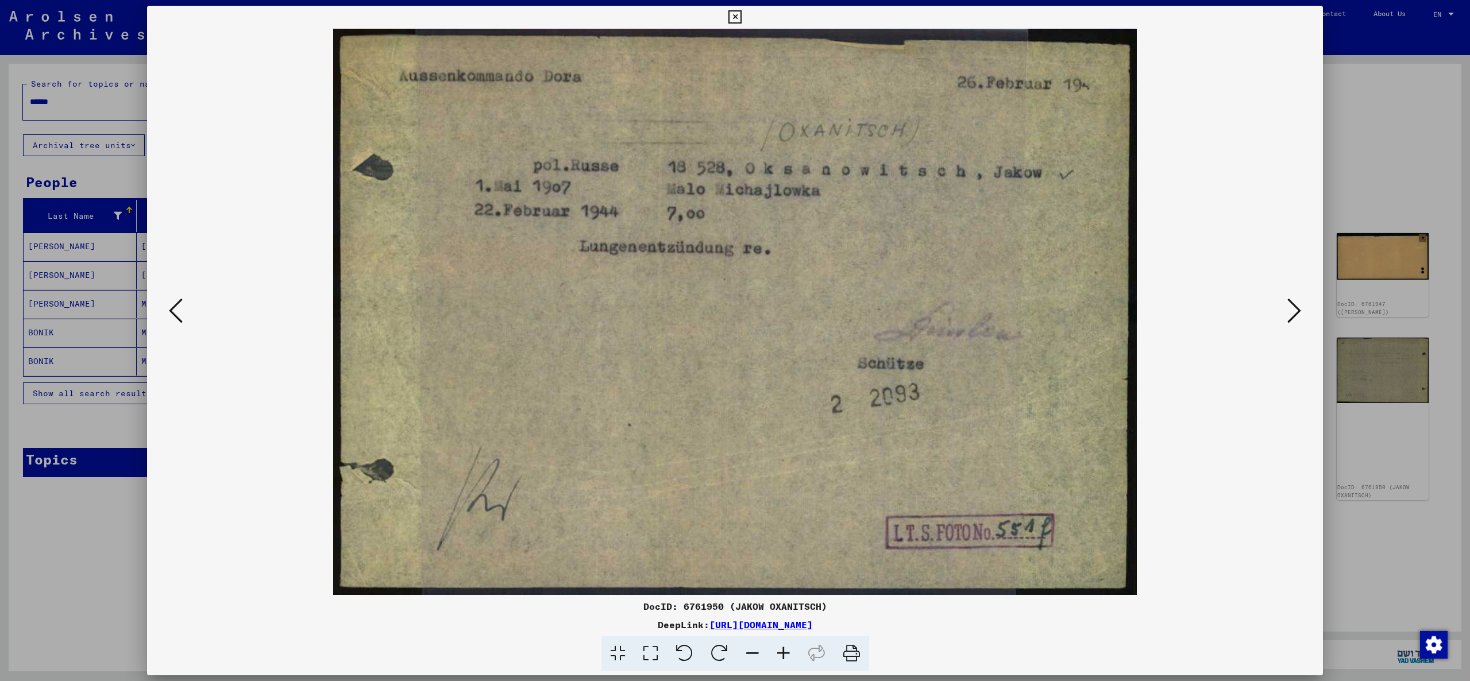
drag, startPoint x: 1358, startPoint y: 136, endPoint x: 733, endPoint y: 133, distance: 624.9
click at [1358, 136] on div at bounding box center [735, 340] width 1470 height 681
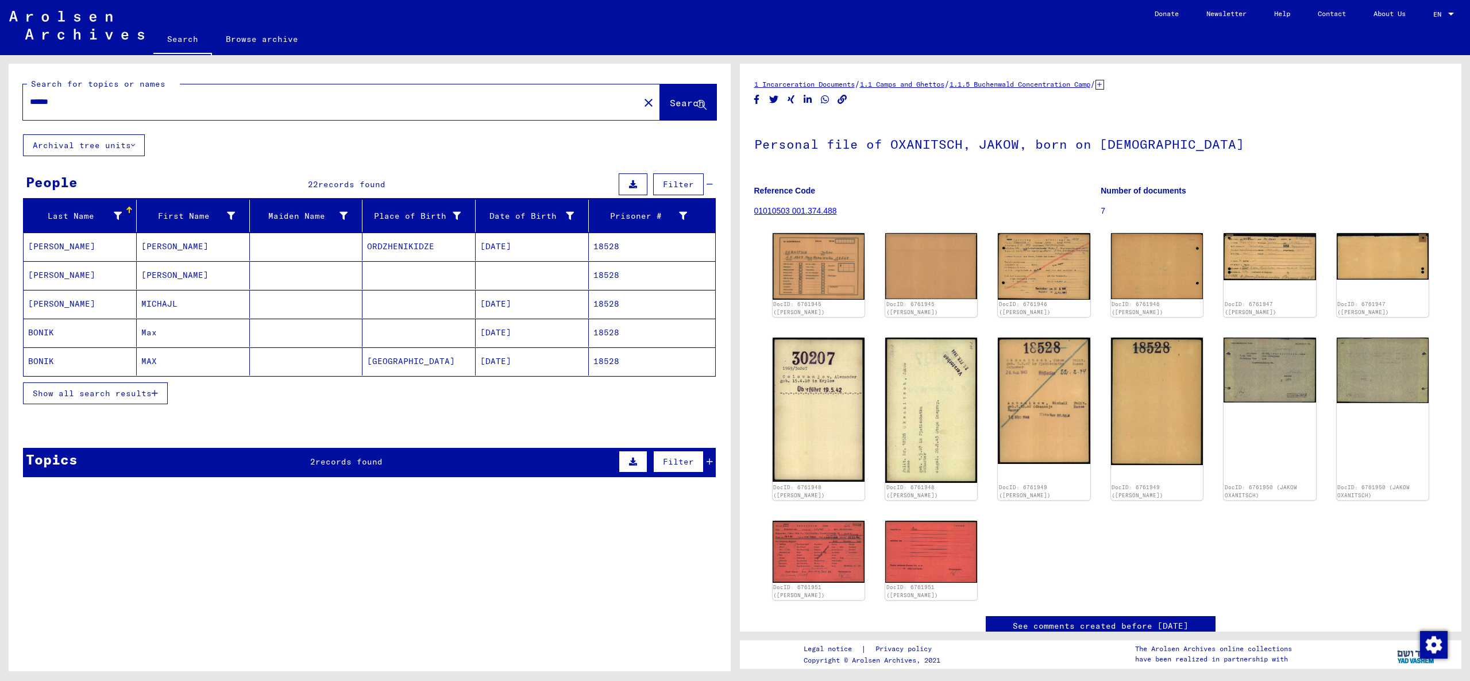
click at [132, 106] on input "*****" at bounding box center [331, 102] width 603 height 12
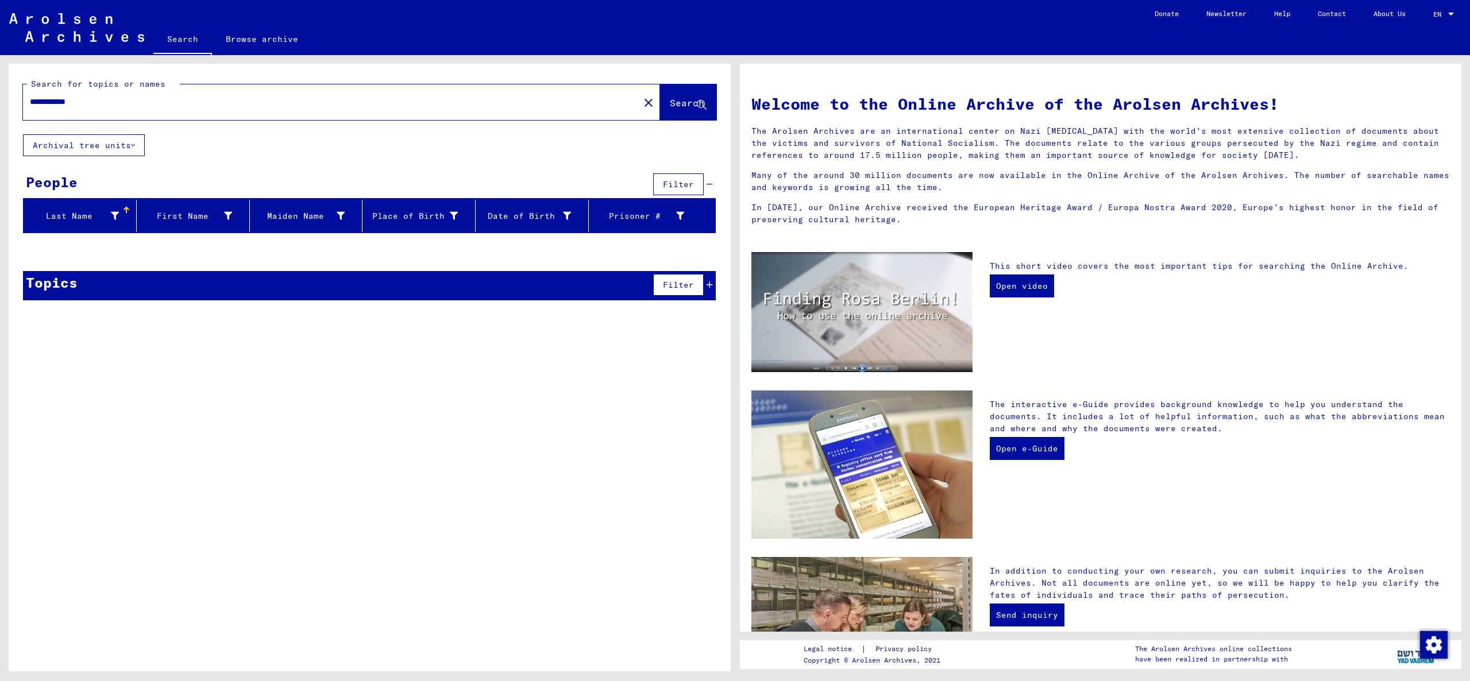
drag, startPoint x: 58, startPoint y: 100, endPoint x: 183, endPoint y: 105, distance: 125.3
click at [183, 105] on input "**********" at bounding box center [328, 102] width 596 height 12
type input "*****"
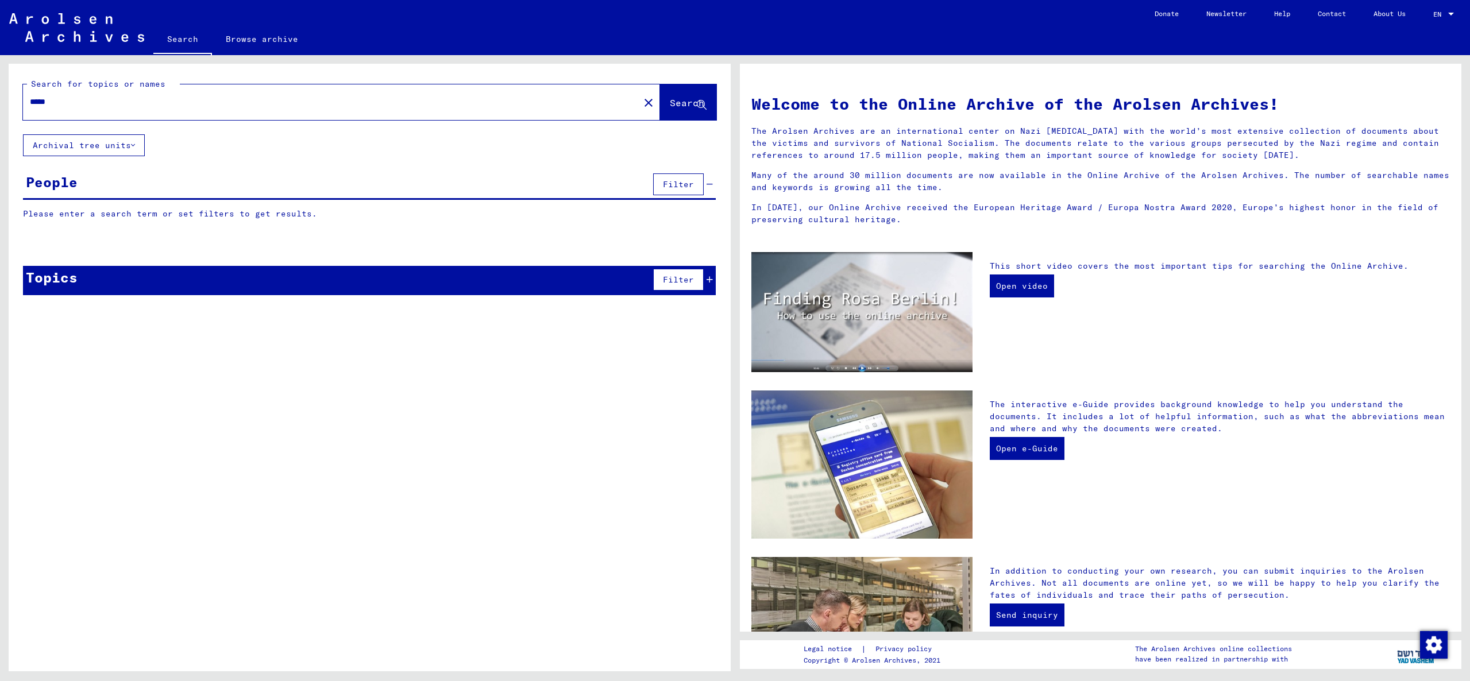
click at [675, 103] on span "Search" at bounding box center [687, 102] width 34 height 11
click at [71, 146] on button "Archival tree units" at bounding box center [84, 145] width 122 height 22
click at [134, 102] on input "*****" at bounding box center [328, 102] width 596 height 12
type input "*******"
click at [679, 106] on span "Search" at bounding box center [687, 102] width 34 height 11
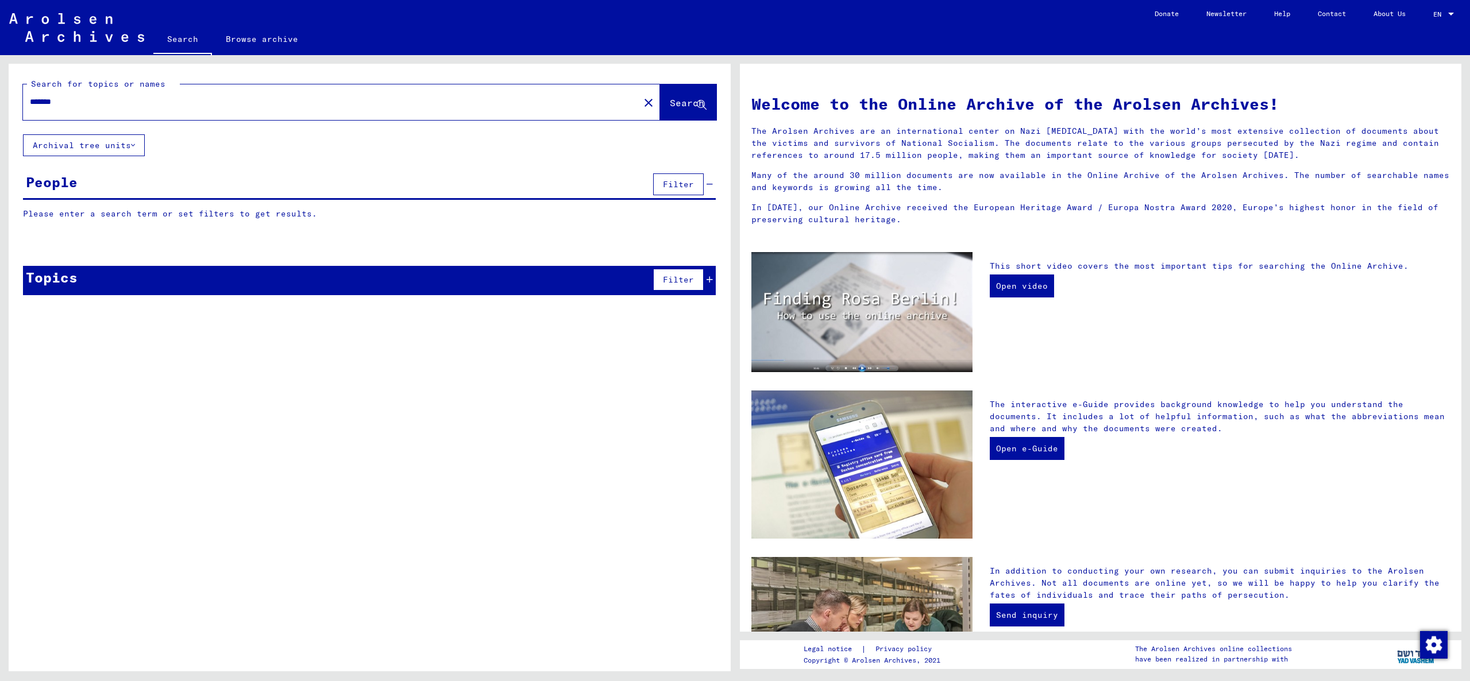
drag, startPoint x: 731, startPoint y: 284, endPoint x: 717, endPoint y: 284, distance: 13.2
click at [731, 284] on div "Search for topics or names ******* close Search Archival tree units People Filt…" at bounding box center [367, 363] width 735 height 616
click at [676, 281] on span "Filter" at bounding box center [678, 280] width 31 height 10
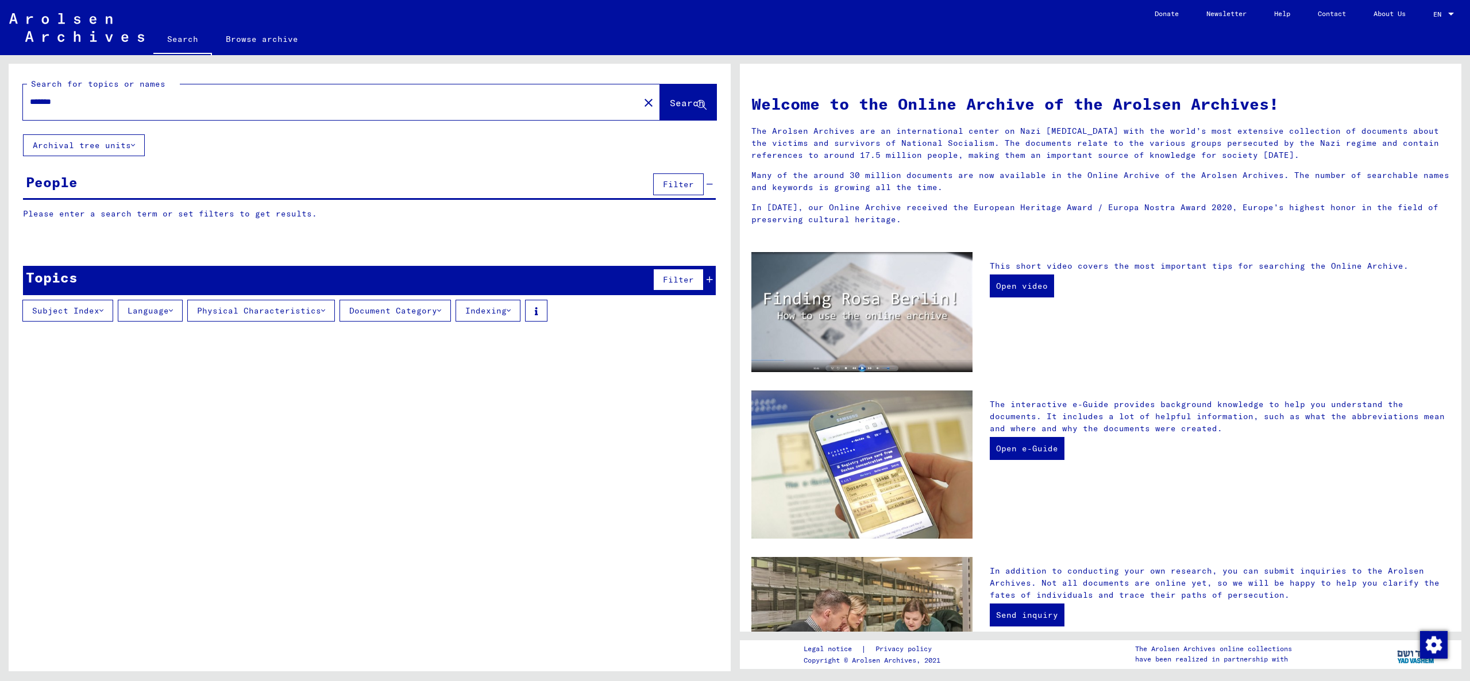
drag, startPoint x: 134, startPoint y: 106, endPoint x: 25, endPoint y: 74, distance: 114.3
click at [1, 89] on div "Search for topics or names ******* close Search Archival tree units People Filt…" at bounding box center [367, 363] width 735 height 616
click at [172, 43] on link "Search" at bounding box center [182, 40] width 59 height 30
